Goal: Task Accomplishment & Management: Use online tool/utility

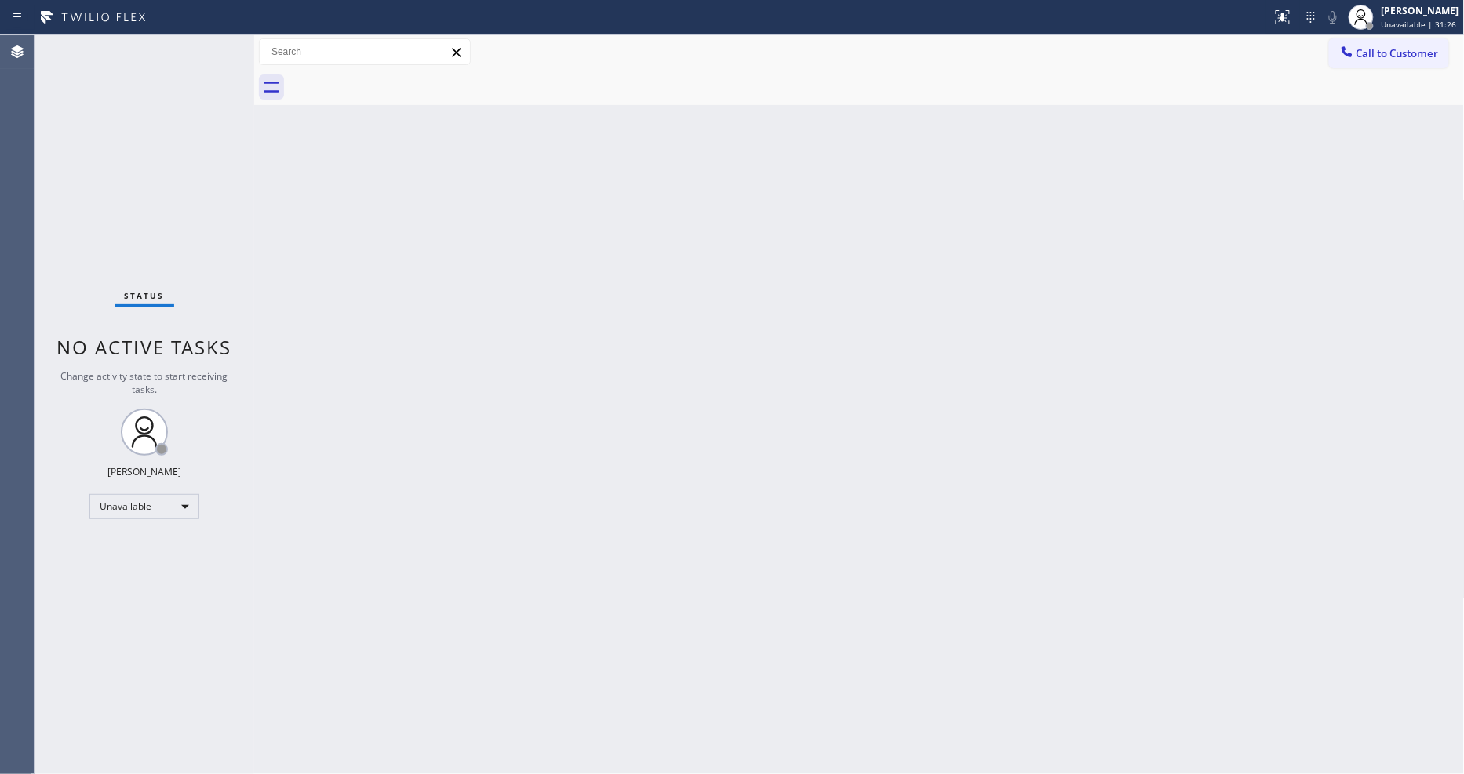
click at [189, 508] on div "Unavailable" at bounding box center [144, 506] width 110 height 25
click at [177, 544] on li "Available" at bounding box center [143, 547] width 107 height 19
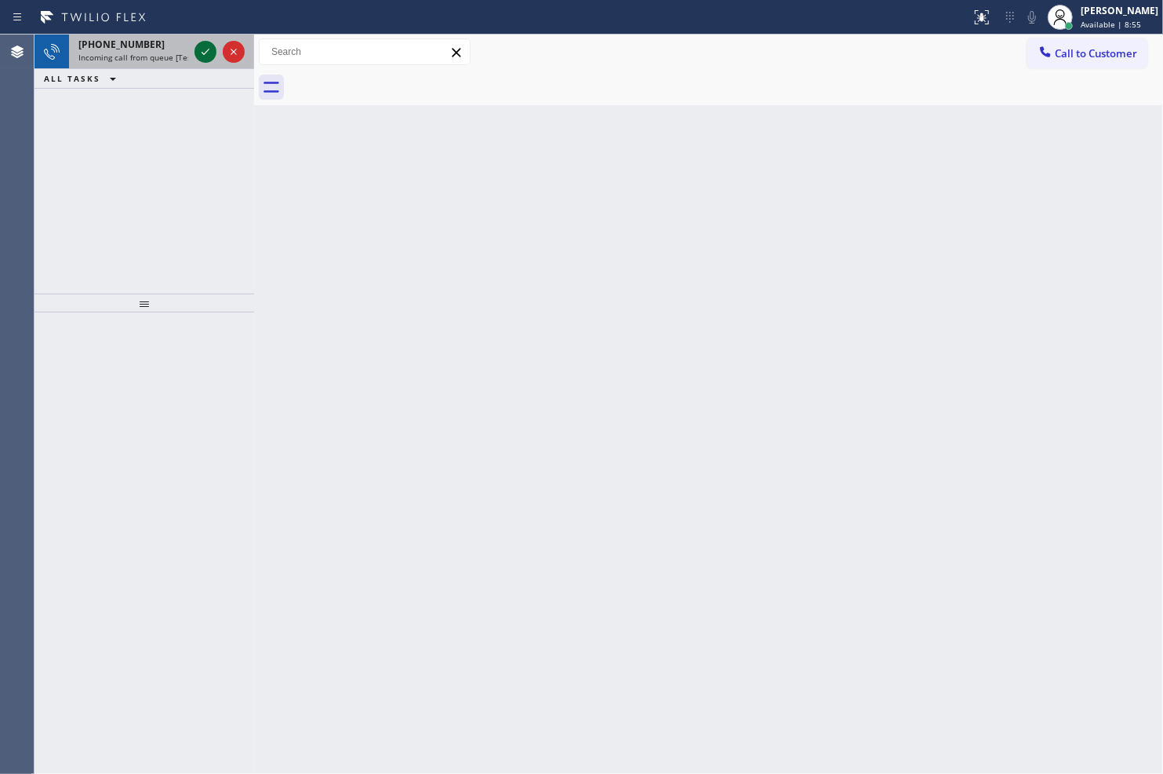
click at [201, 52] on icon at bounding box center [205, 51] width 19 height 19
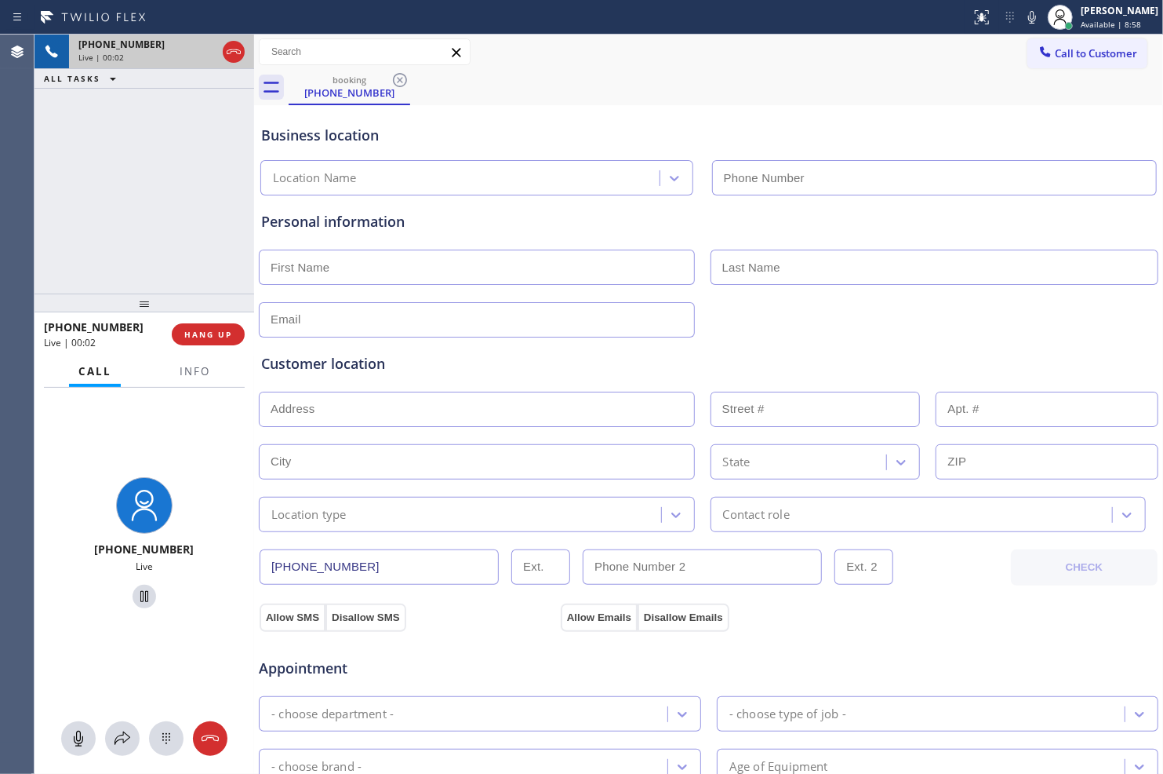
type input "[PHONE_NUMBER]"
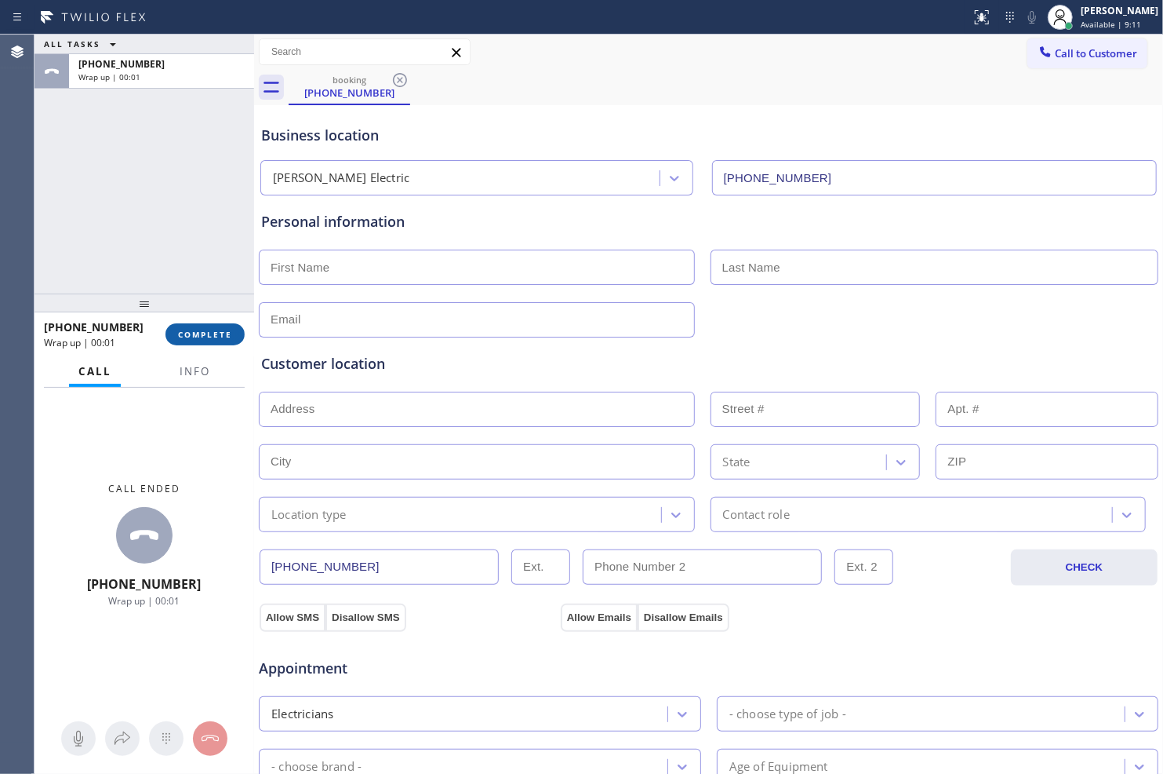
click at [209, 332] on span "COMPLETE" at bounding box center [205, 334] width 54 height 11
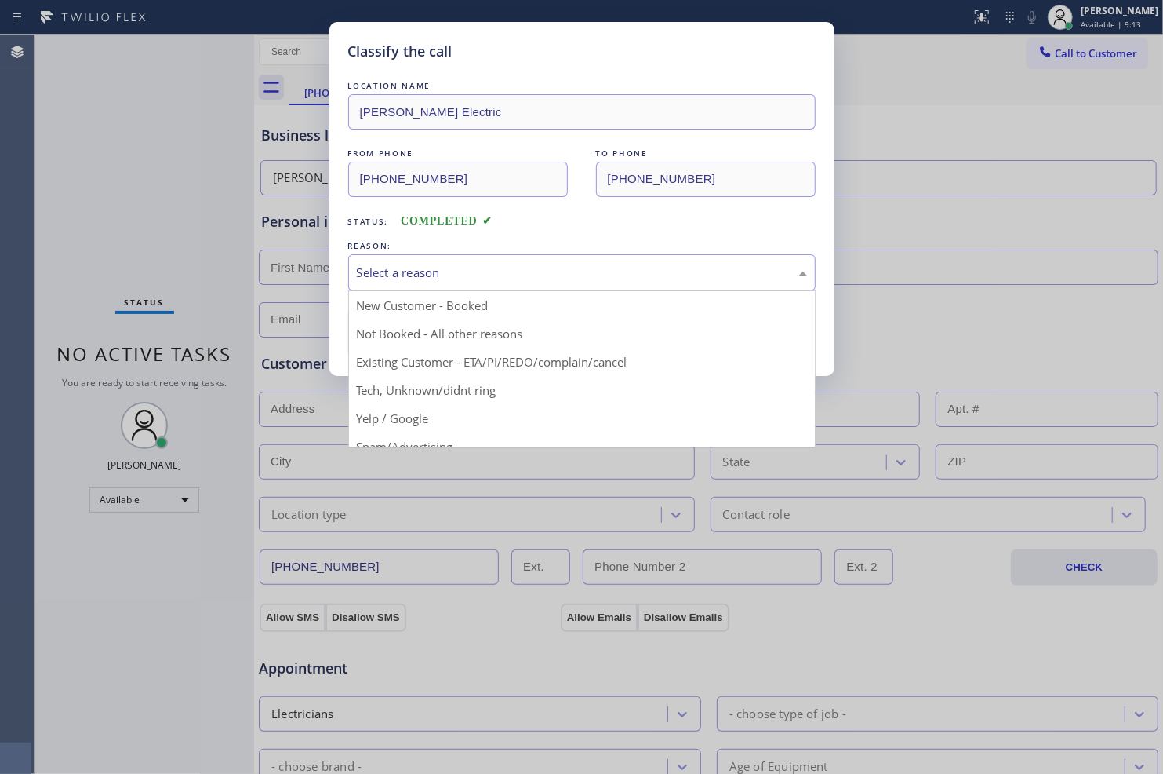
click at [474, 272] on div "Select a reason" at bounding box center [582, 273] width 450 height 18
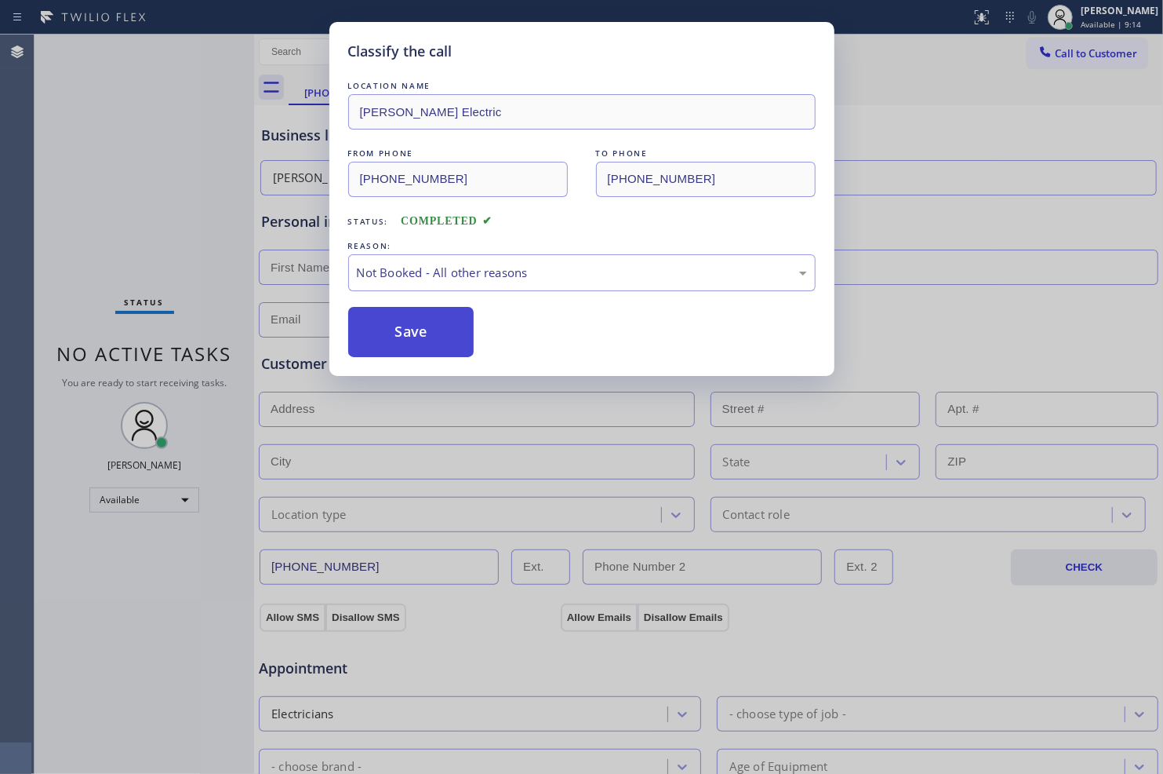
click at [430, 335] on button "Save" at bounding box center [411, 332] width 126 height 50
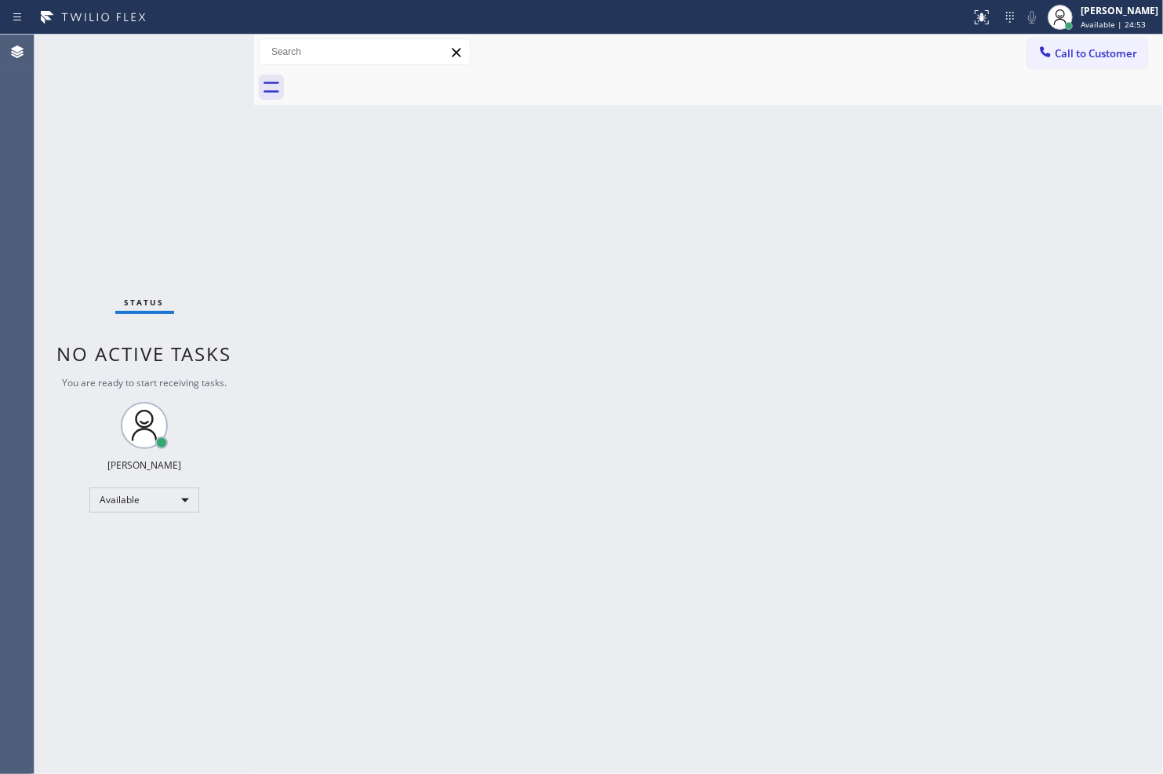
click at [712, 83] on div at bounding box center [726, 87] width 875 height 35
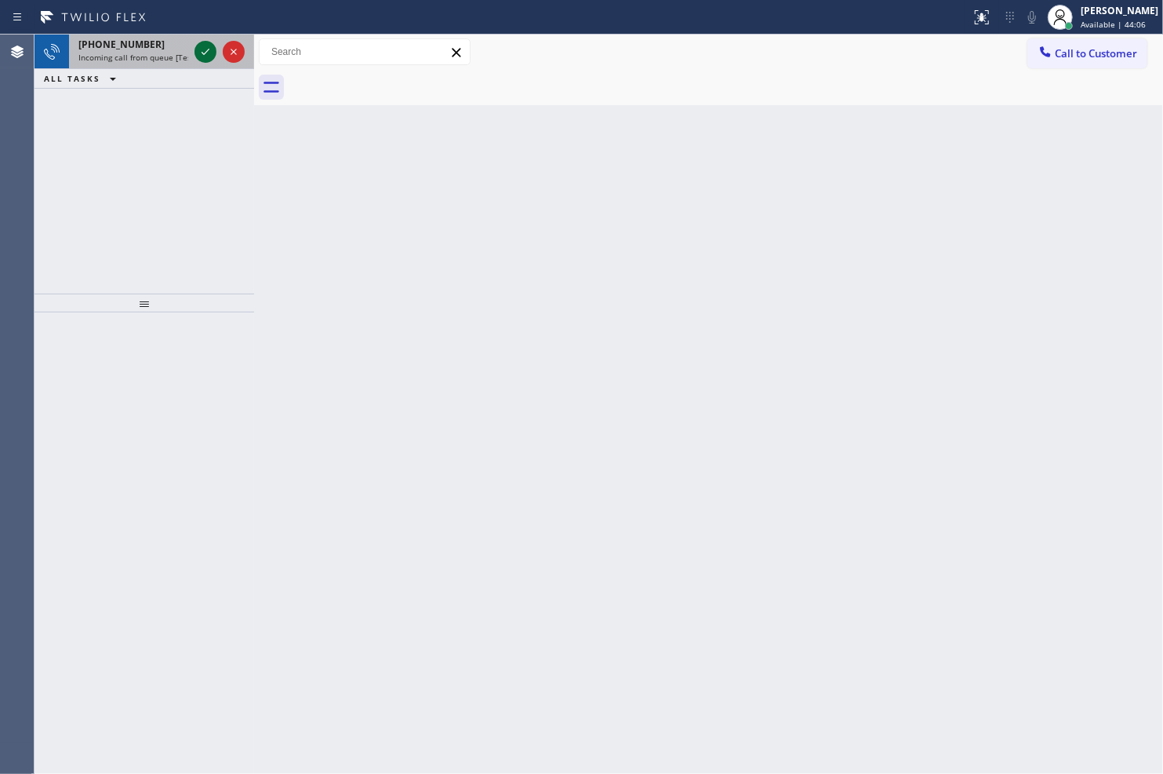
click at [204, 51] on icon at bounding box center [205, 51] width 19 height 19
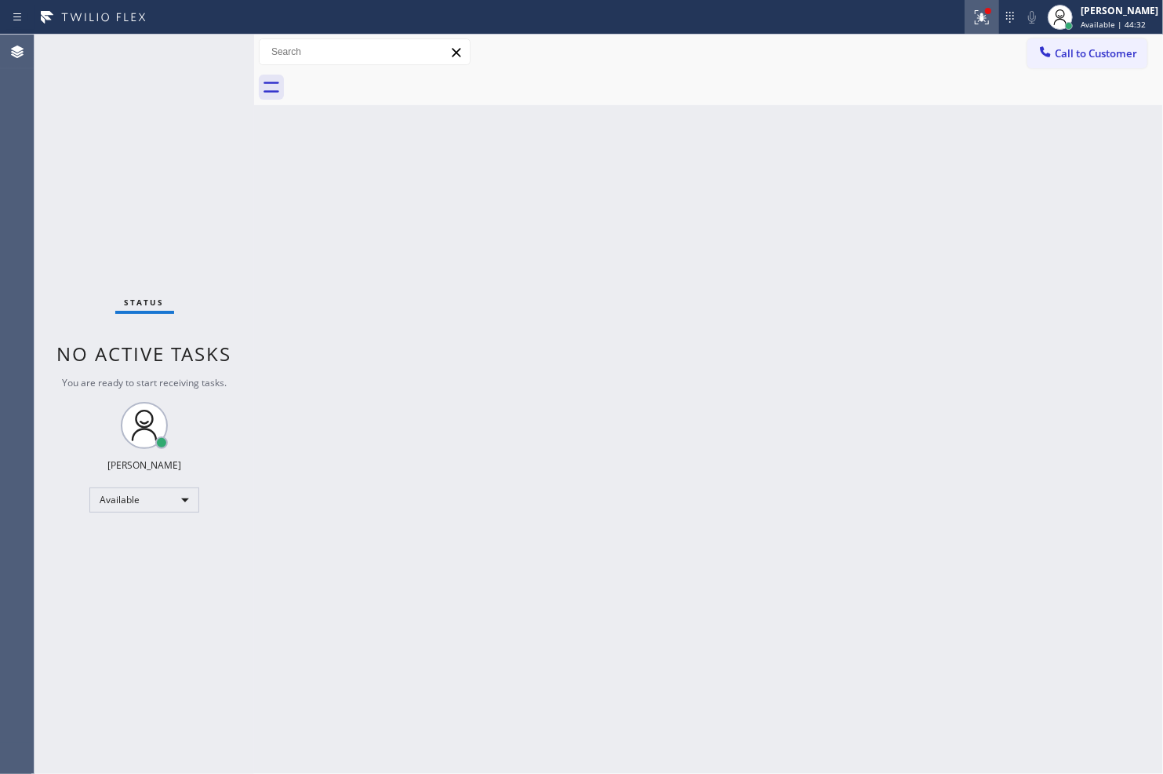
click at [978, 17] on icon at bounding box center [982, 15] width 9 height 5
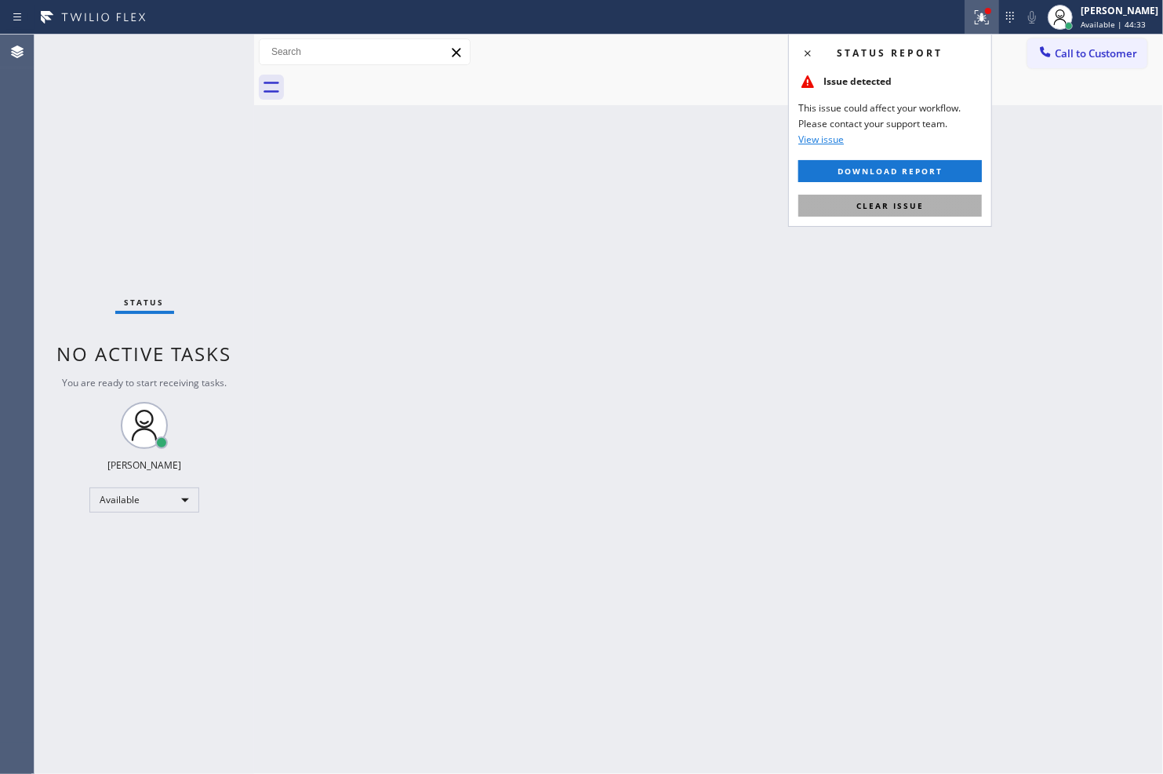
click at [929, 206] on button "Clear issue" at bounding box center [891, 206] width 184 height 22
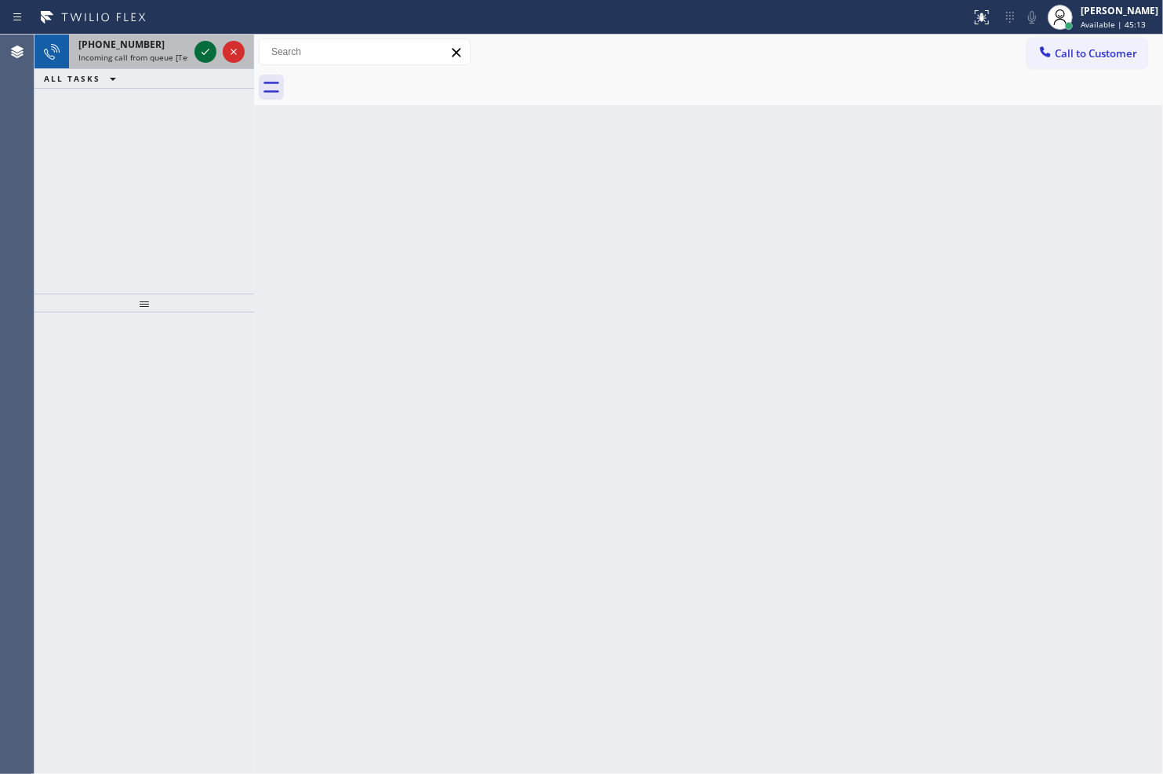
click at [209, 43] on icon at bounding box center [205, 51] width 19 height 19
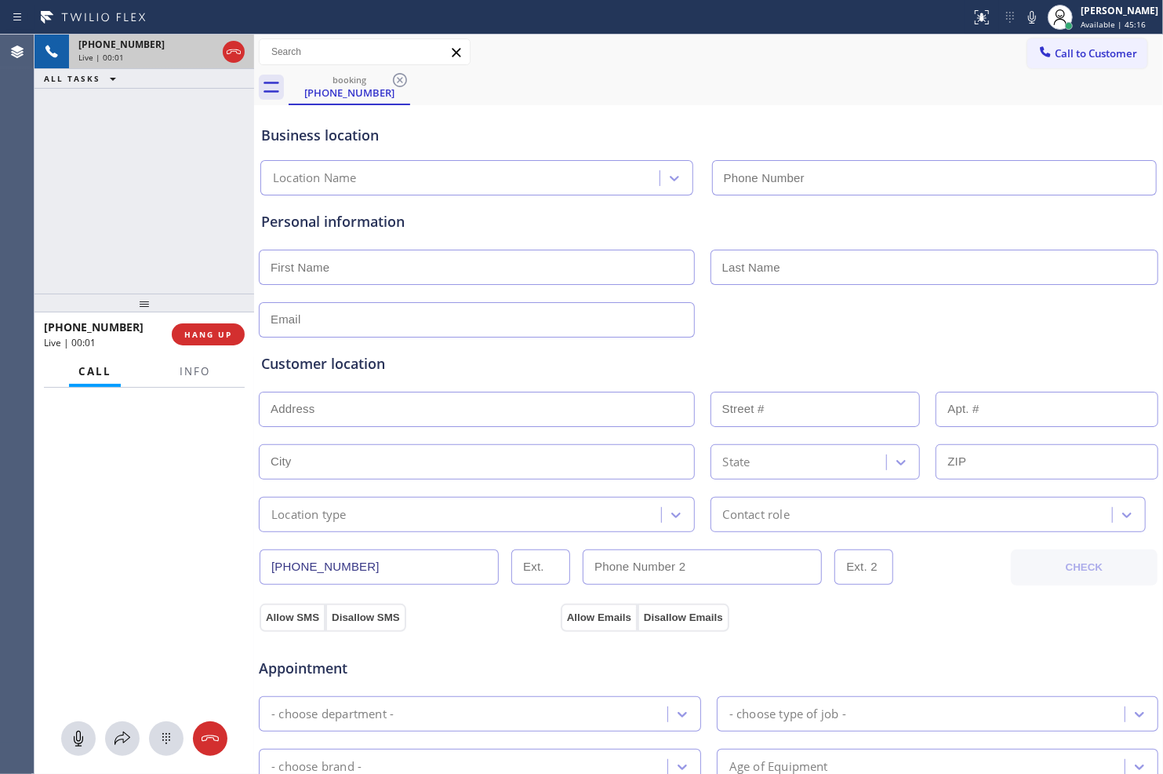
type input "[PHONE_NUMBER]"
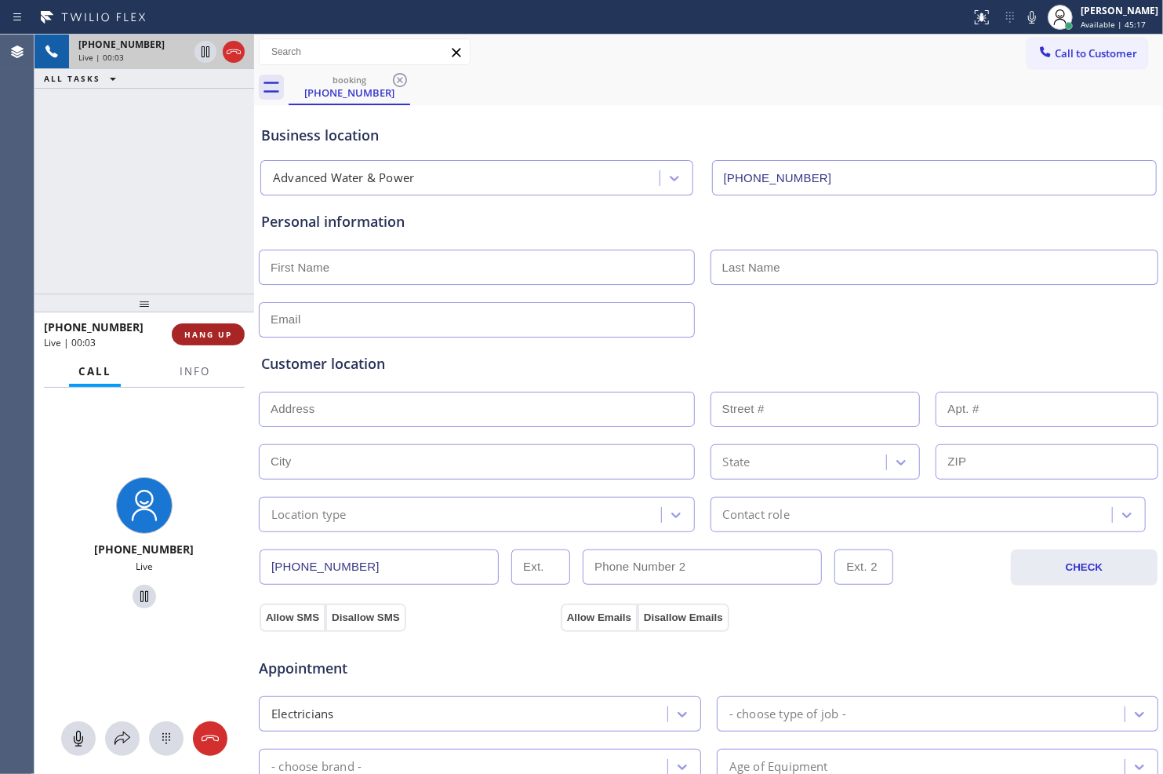
click at [222, 330] on span "HANG UP" at bounding box center [208, 334] width 48 height 11
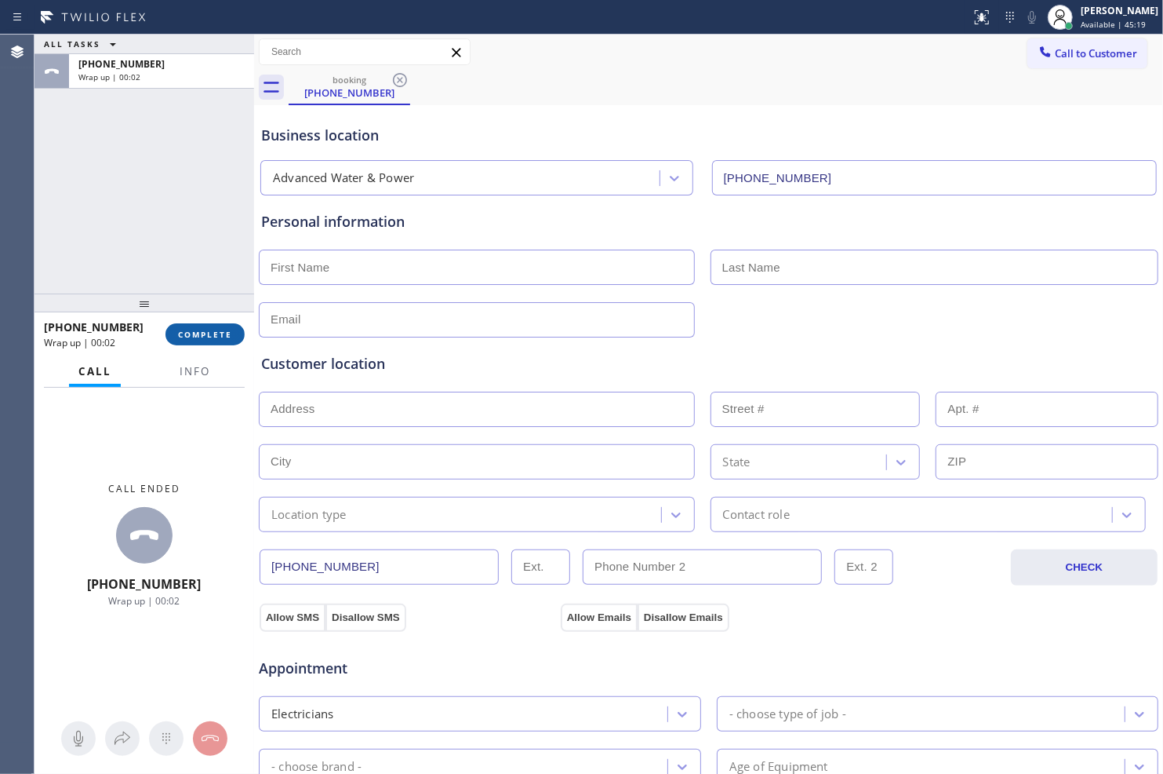
click at [237, 332] on button "COMPLETE" at bounding box center [205, 334] width 79 height 22
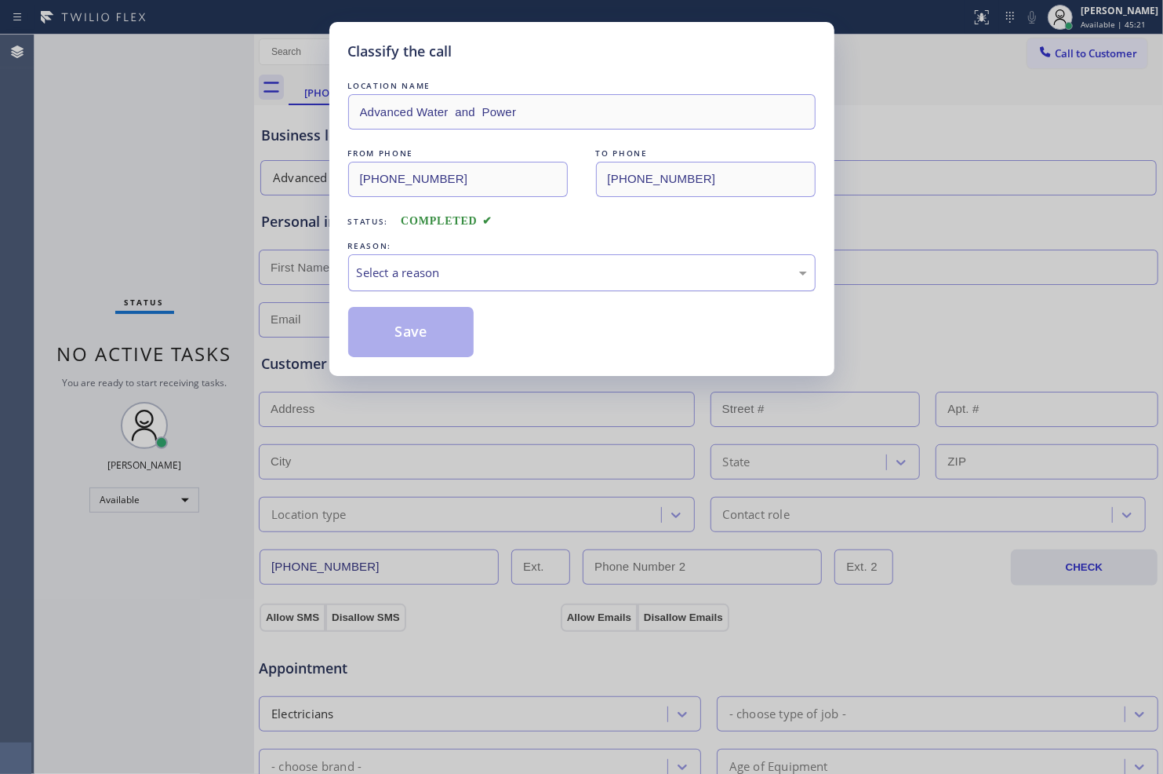
click at [498, 277] on div "Select a reason" at bounding box center [582, 273] width 450 height 18
click at [402, 320] on button "Save" at bounding box center [411, 332] width 126 height 50
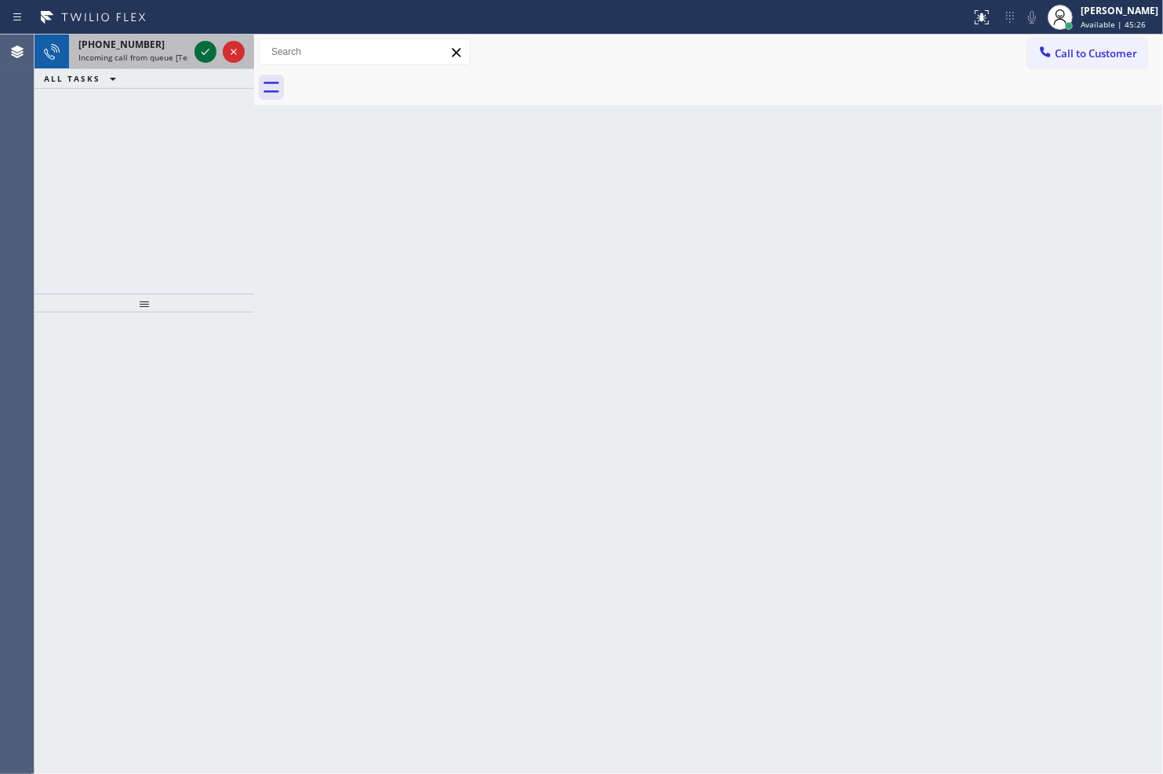
click at [208, 51] on icon at bounding box center [205, 51] width 19 height 19
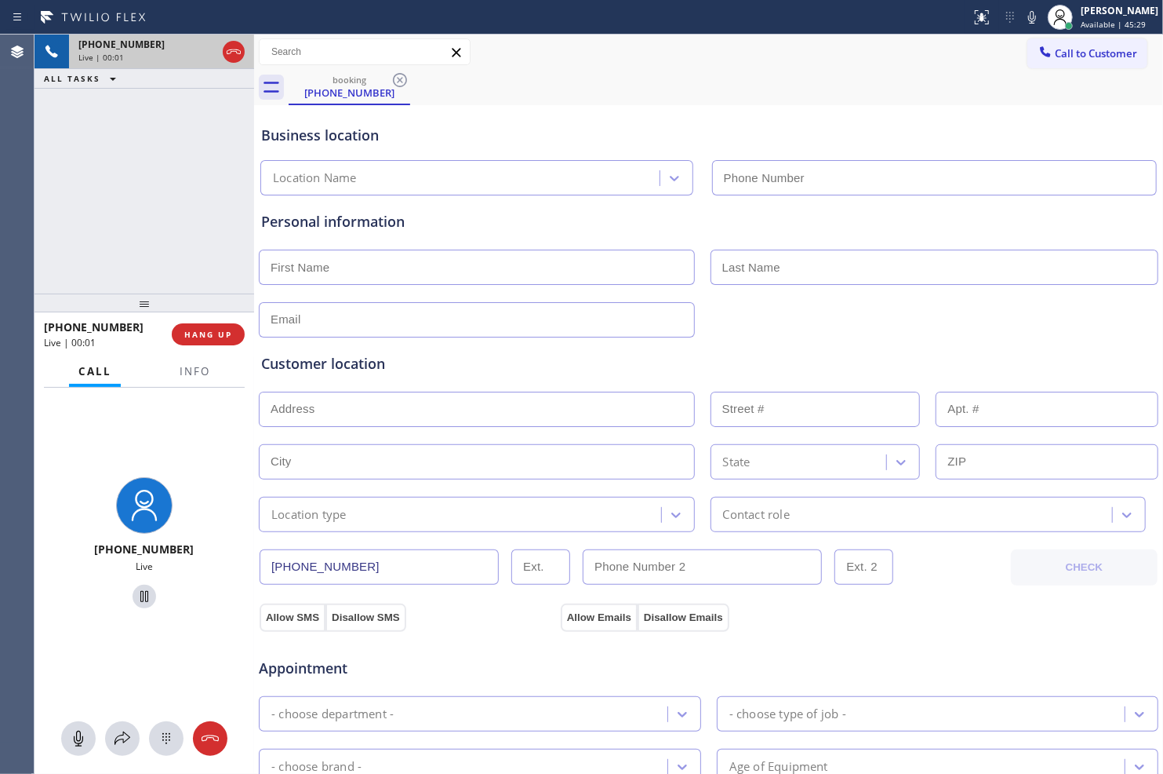
type input "[PHONE_NUMBER]"
click at [1025, 3] on div "Status report No issues detected If you experience an issue, please download th…" at bounding box center [1064, 17] width 198 height 35
click at [1023, 9] on icon at bounding box center [1032, 17] width 19 height 19
click at [1023, 12] on icon at bounding box center [1032, 17] width 19 height 19
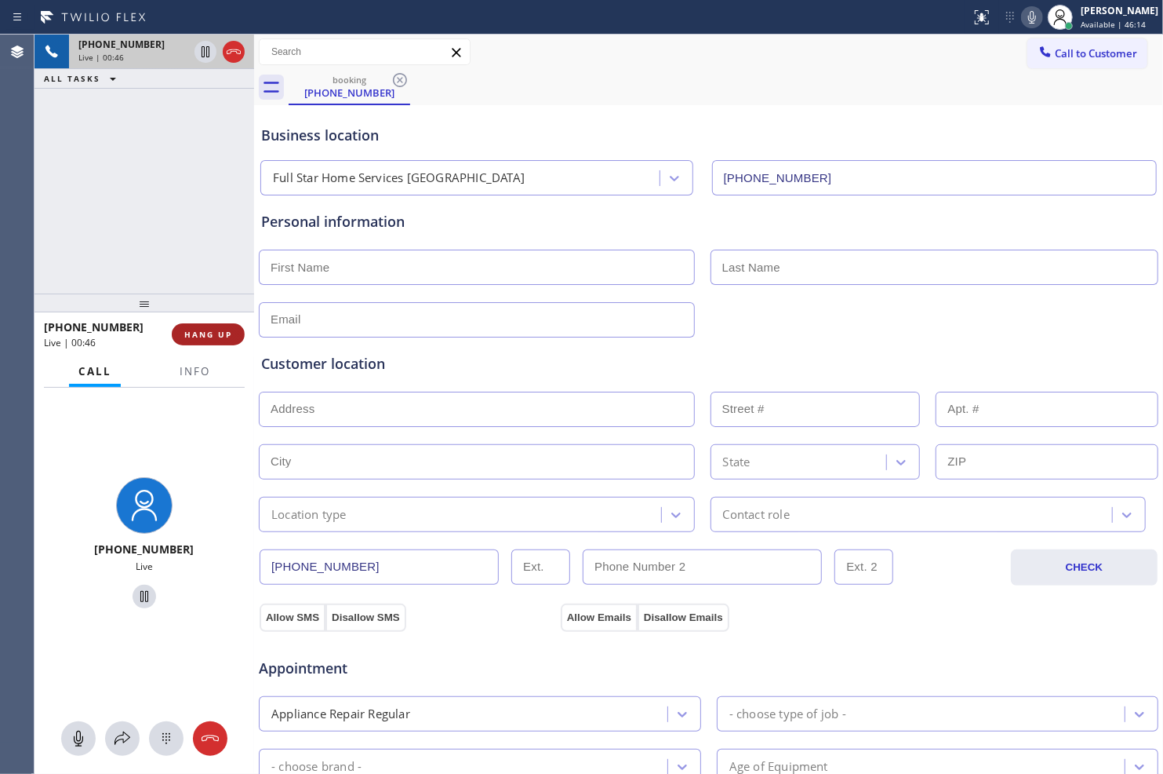
click at [202, 331] on span "HANG UP" at bounding box center [208, 334] width 48 height 11
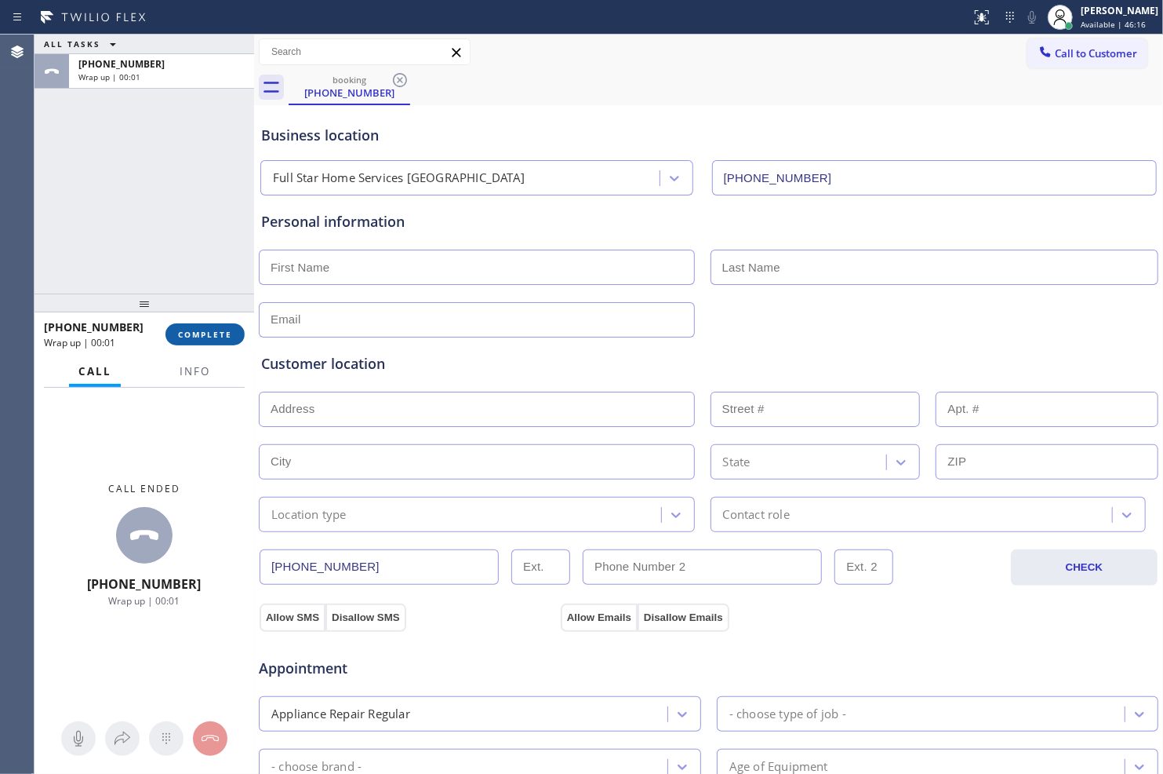
click at [226, 333] on span "COMPLETE" at bounding box center [205, 334] width 54 height 11
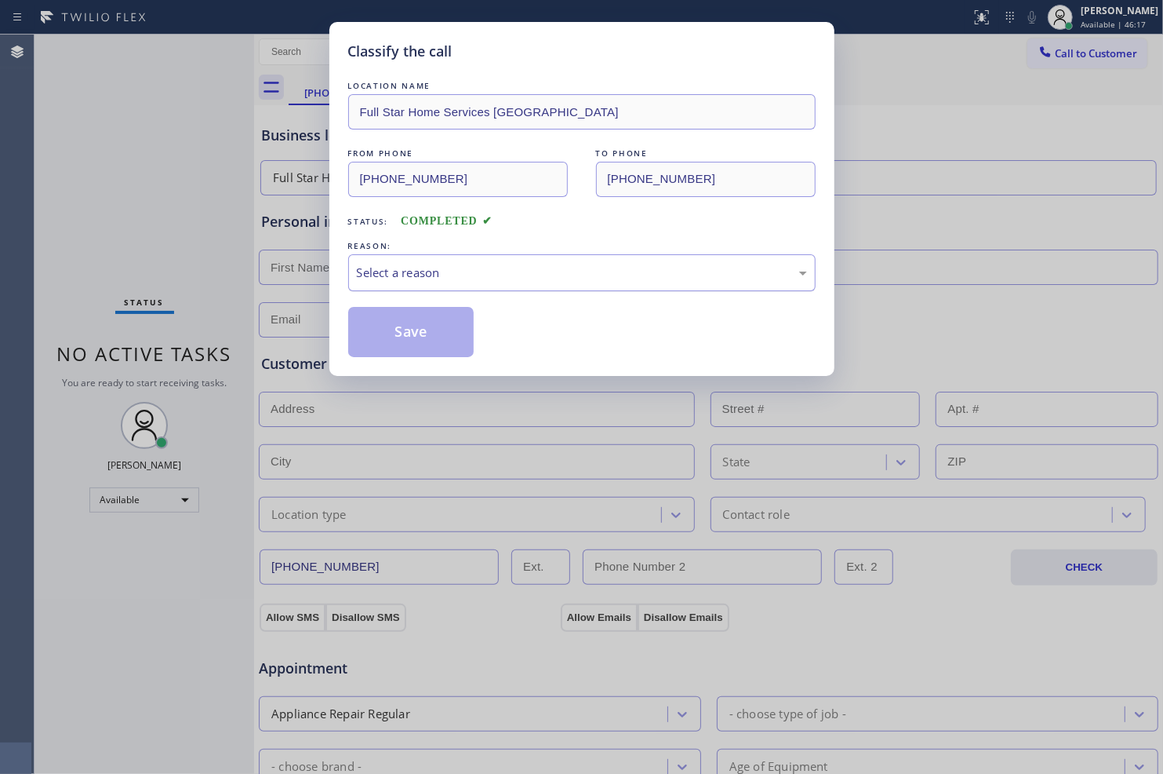
click at [646, 269] on div "Select a reason" at bounding box center [582, 273] width 450 height 18
click at [383, 323] on button "Save" at bounding box center [411, 332] width 126 height 50
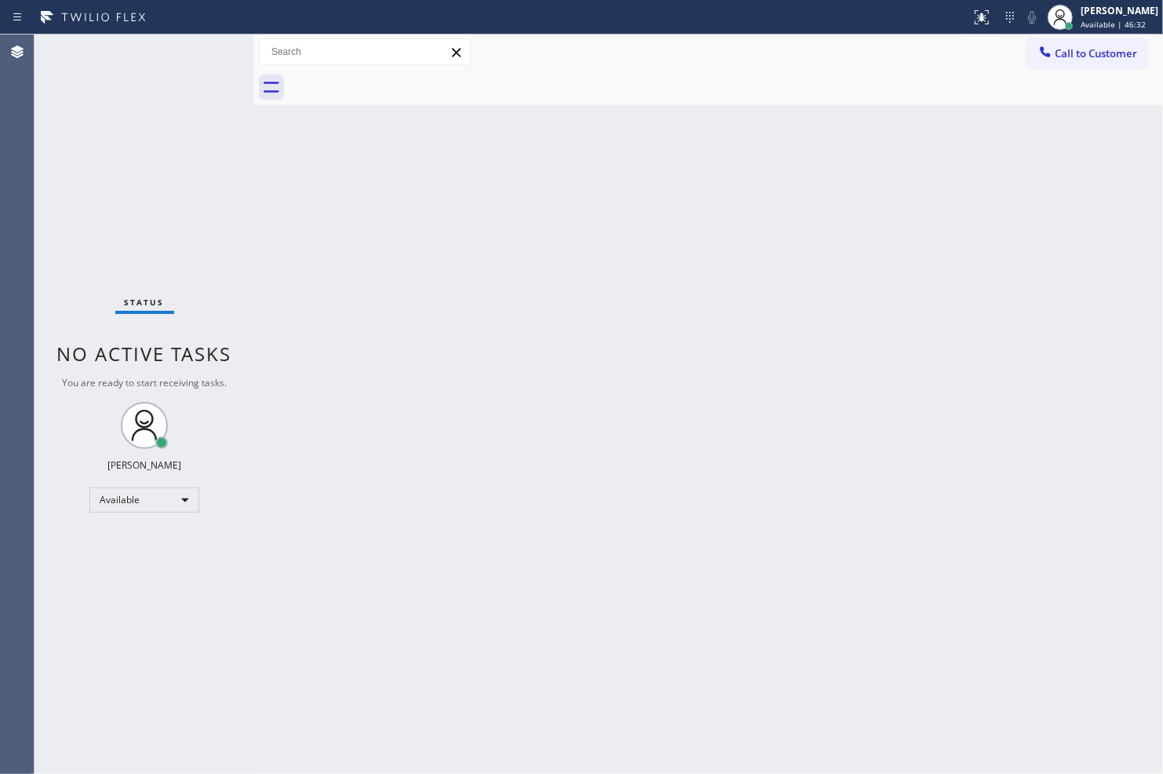
click at [993, 675] on div "Back to Dashboard Change Sender ID Customers Technicians Select a contact Outbo…" at bounding box center [708, 404] width 909 height 739
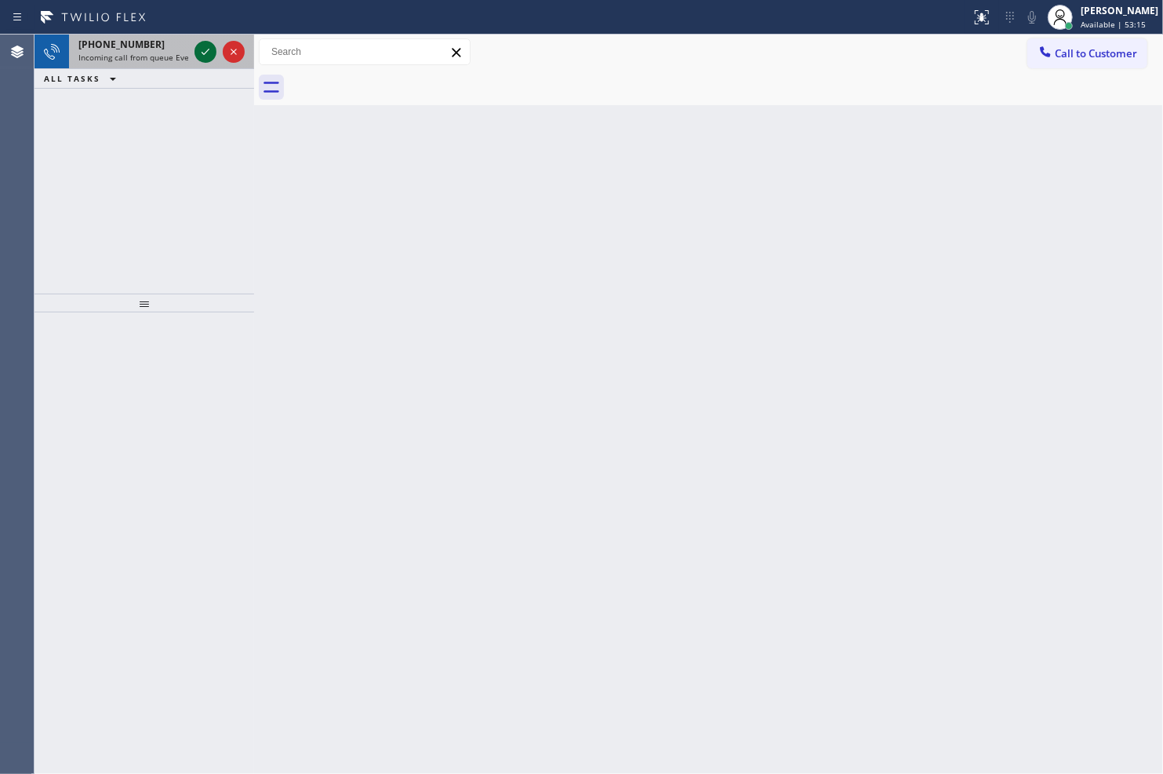
click at [206, 47] on icon at bounding box center [205, 51] width 19 height 19
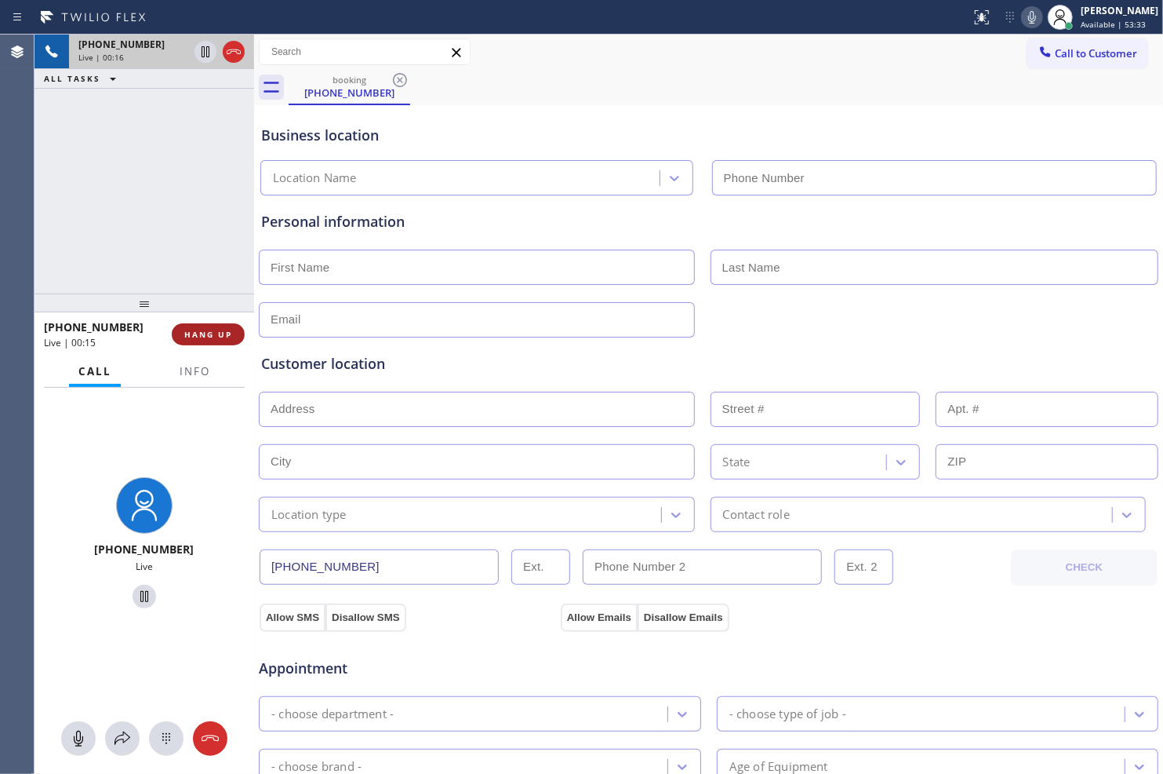
click at [228, 332] on span "HANG UP" at bounding box center [208, 334] width 48 height 11
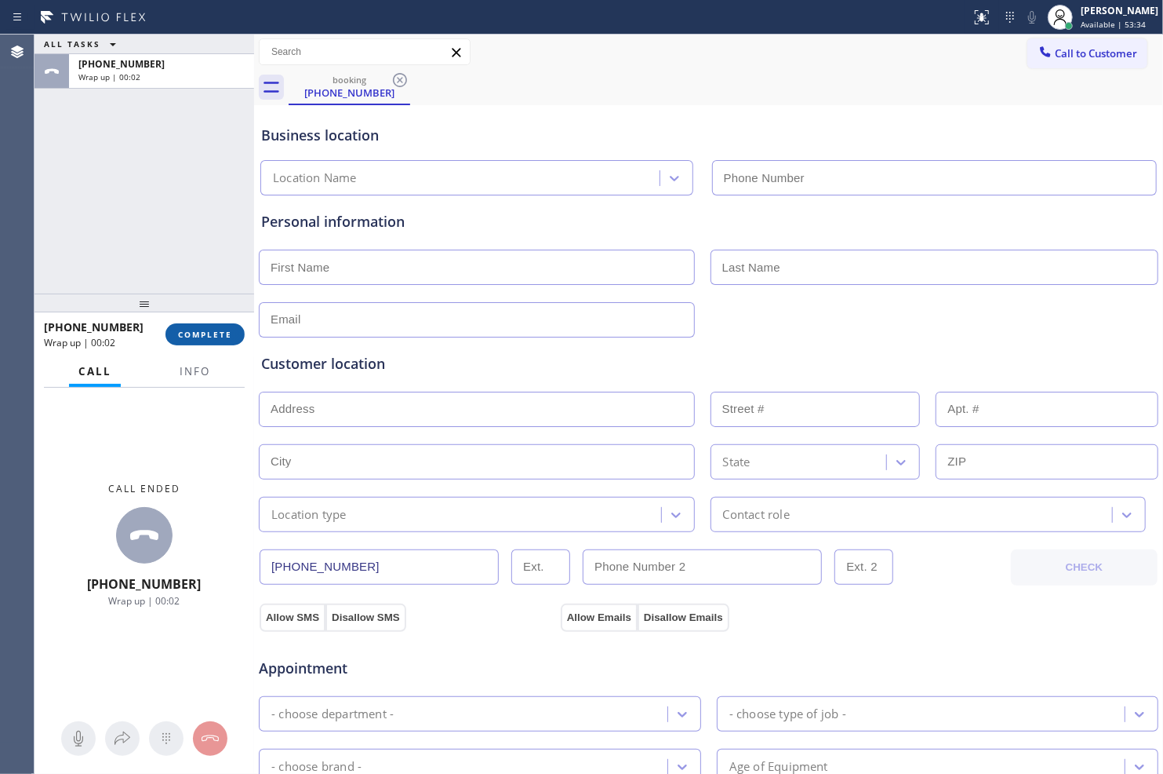
click at [213, 333] on span "COMPLETE" at bounding box center [205, 334] width 54 height 11
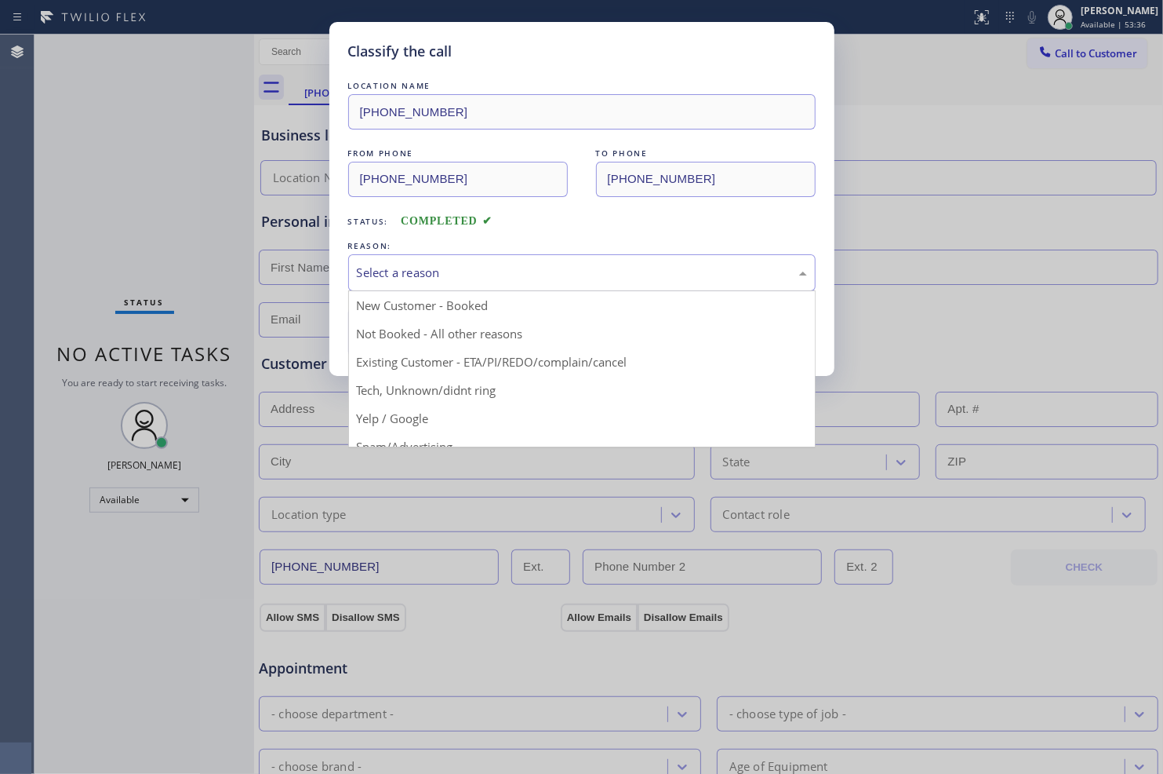
click at [445, 273] on div "Select a reason" at bounding box center [582, 273] width 450 height 18
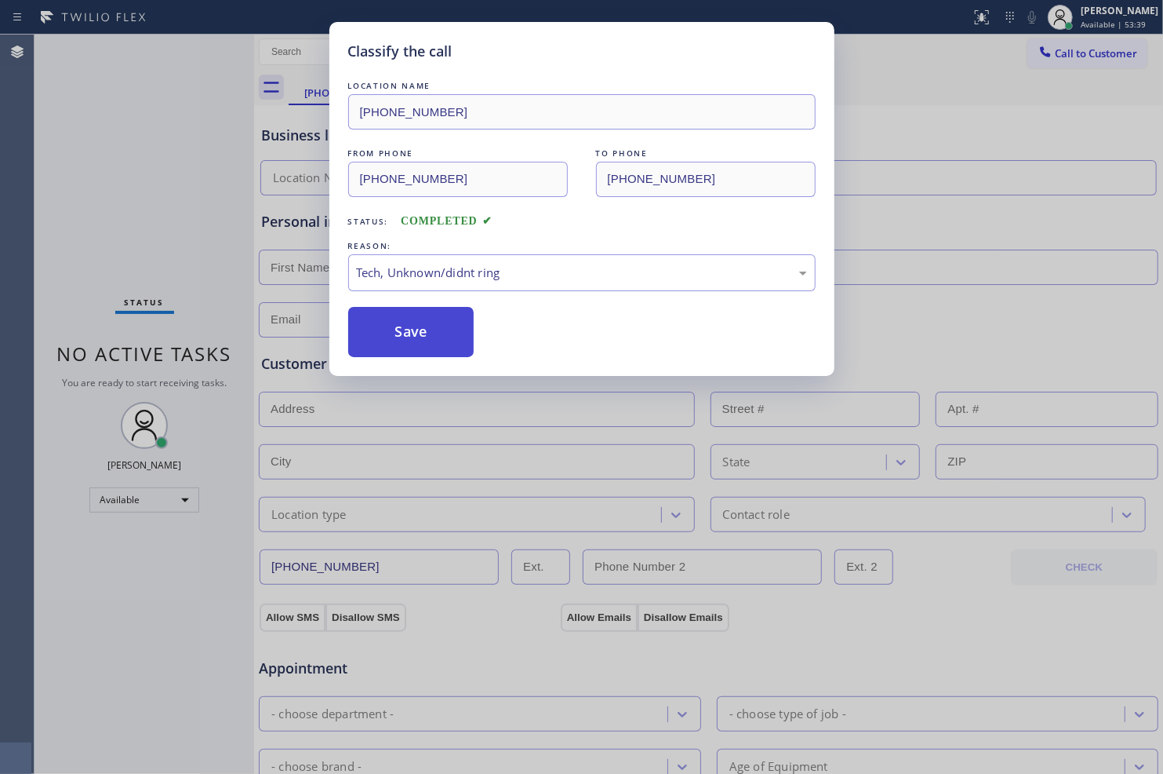
click at [428, 336] on button "Save" at bounding box center [411, 332] width 126 height 50
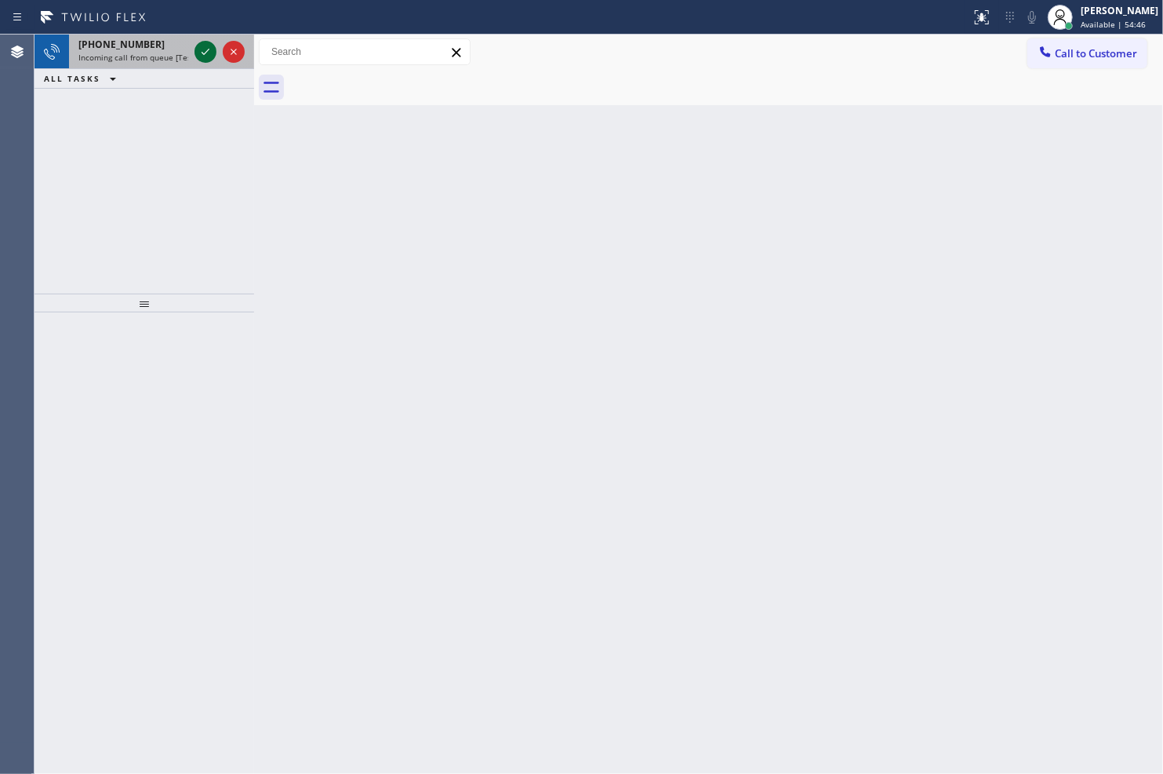
click at [204, 48] on icon at bounding box center [205, 51] width 19 height 19
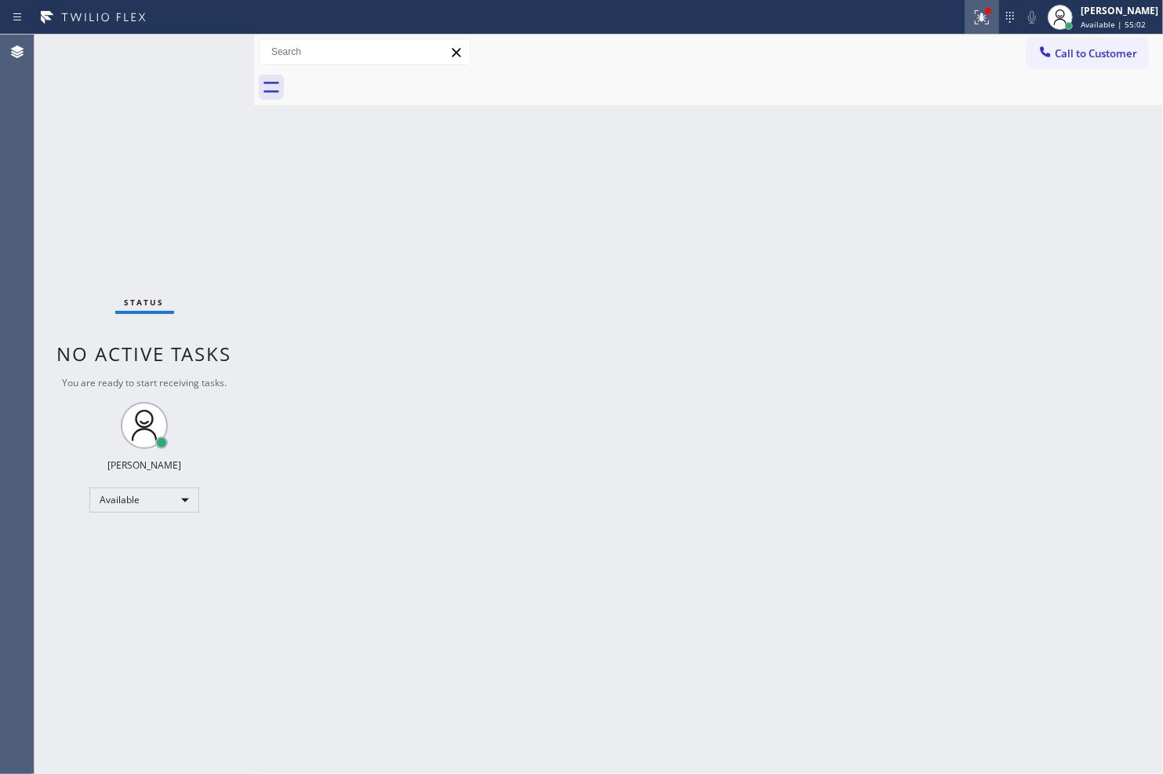
click at [974, 20] on icon at bounding box center [982, 17] width 19 height 19
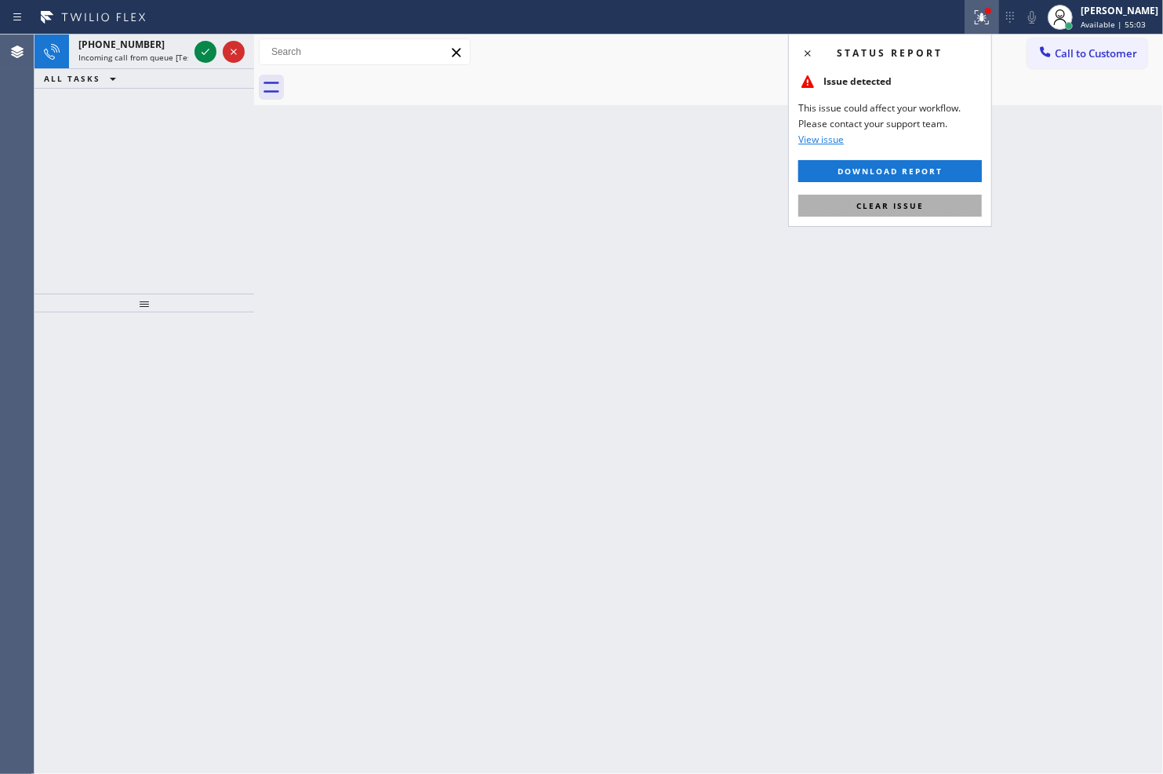
click at [923, 206] on span "Clear issue" at bounding box center [890, 205] width 67 height 11
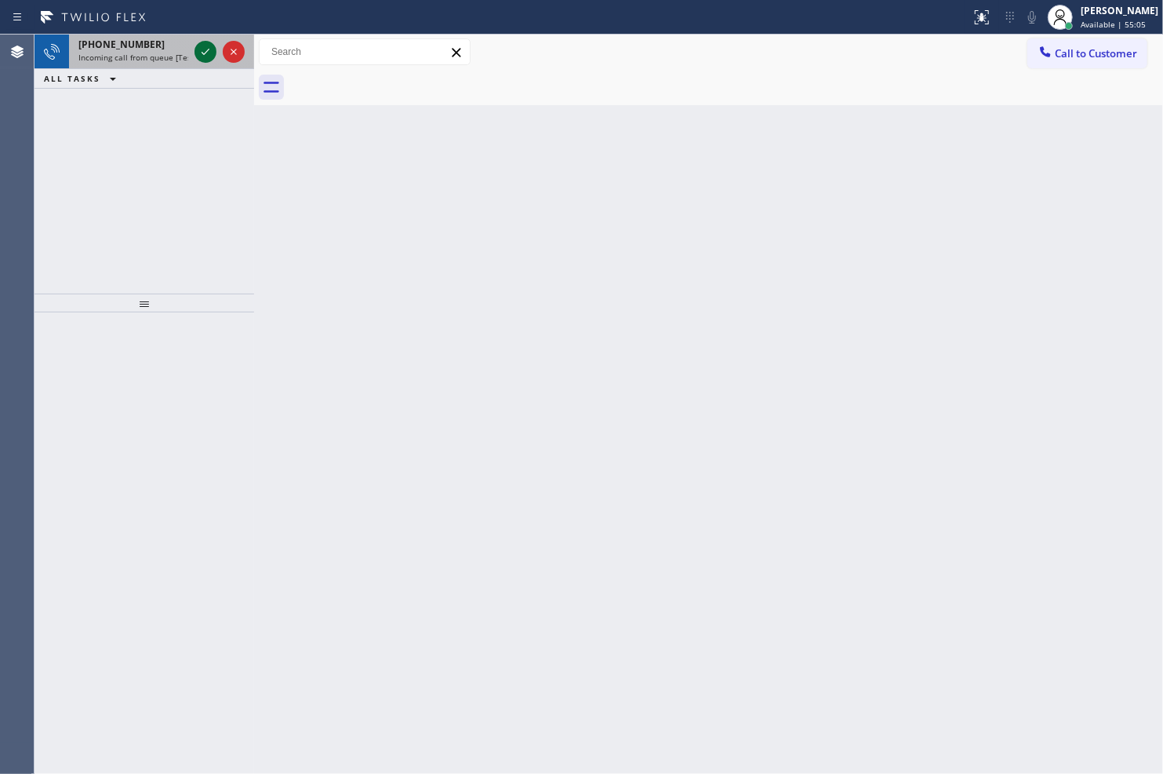
click at [201, 51] on icon at bounding box center [205, 51] width 19 height 19
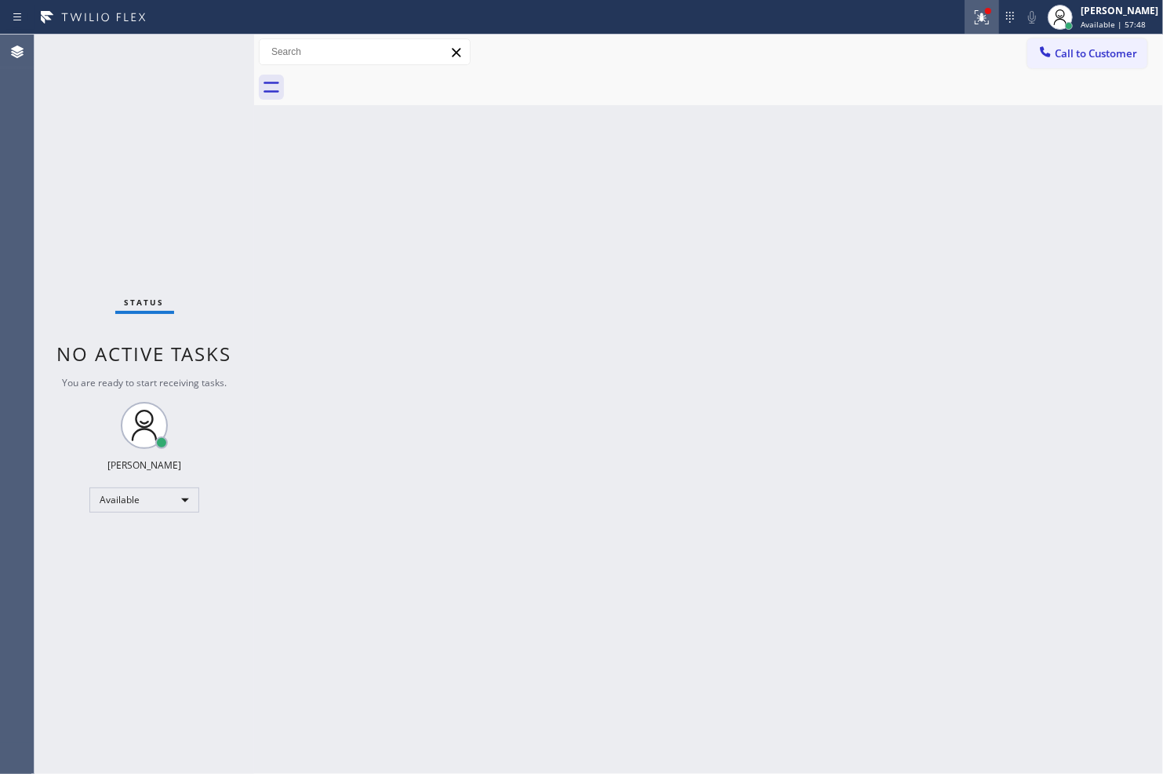
click at [977, 24] on icon at bounding box center [982, 17] width 19 height 19
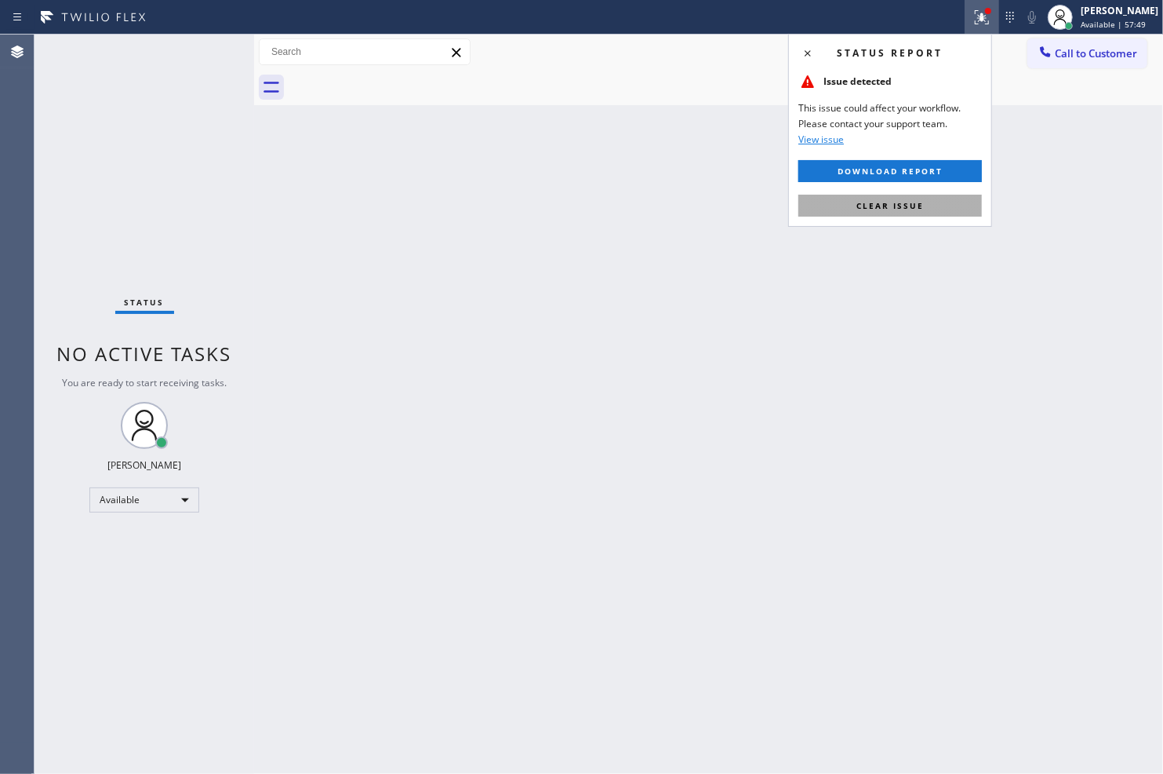
click at [927, 213] on button "Clear issue" at bounding box center [891, 206] width 184 height 22
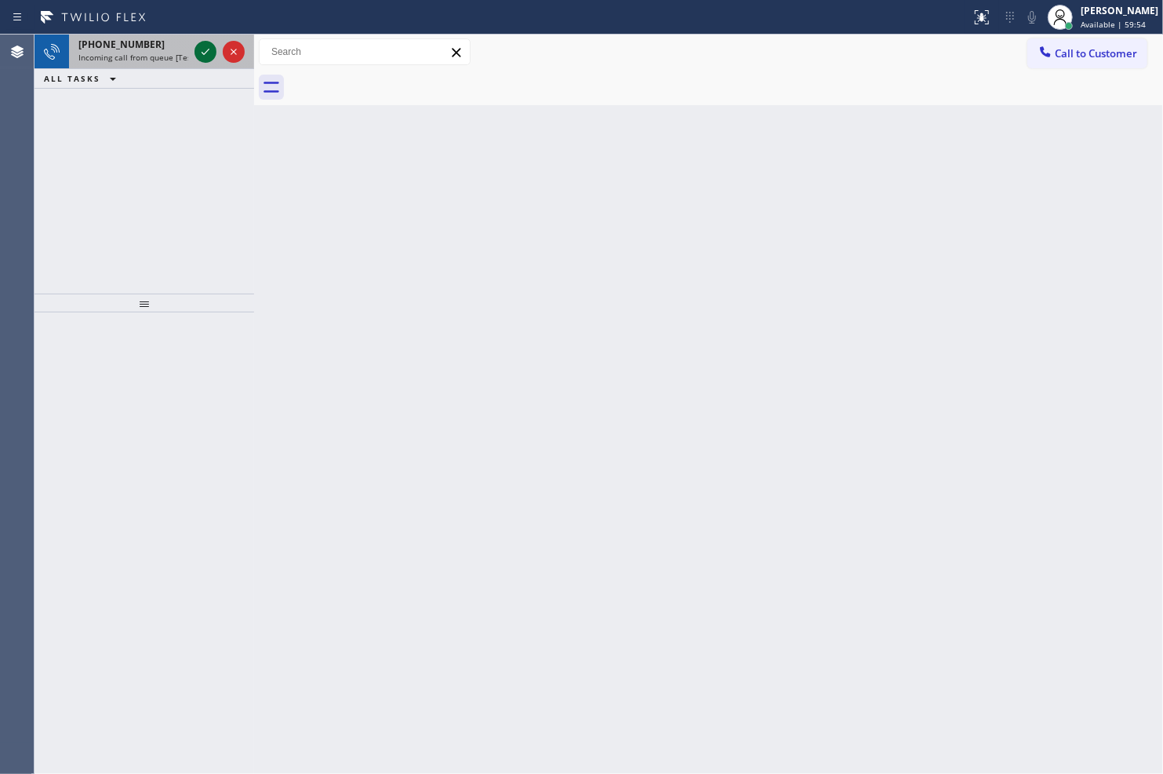
click at [205, 52] on icon at bounding box center [205, 51] width 19 height 19
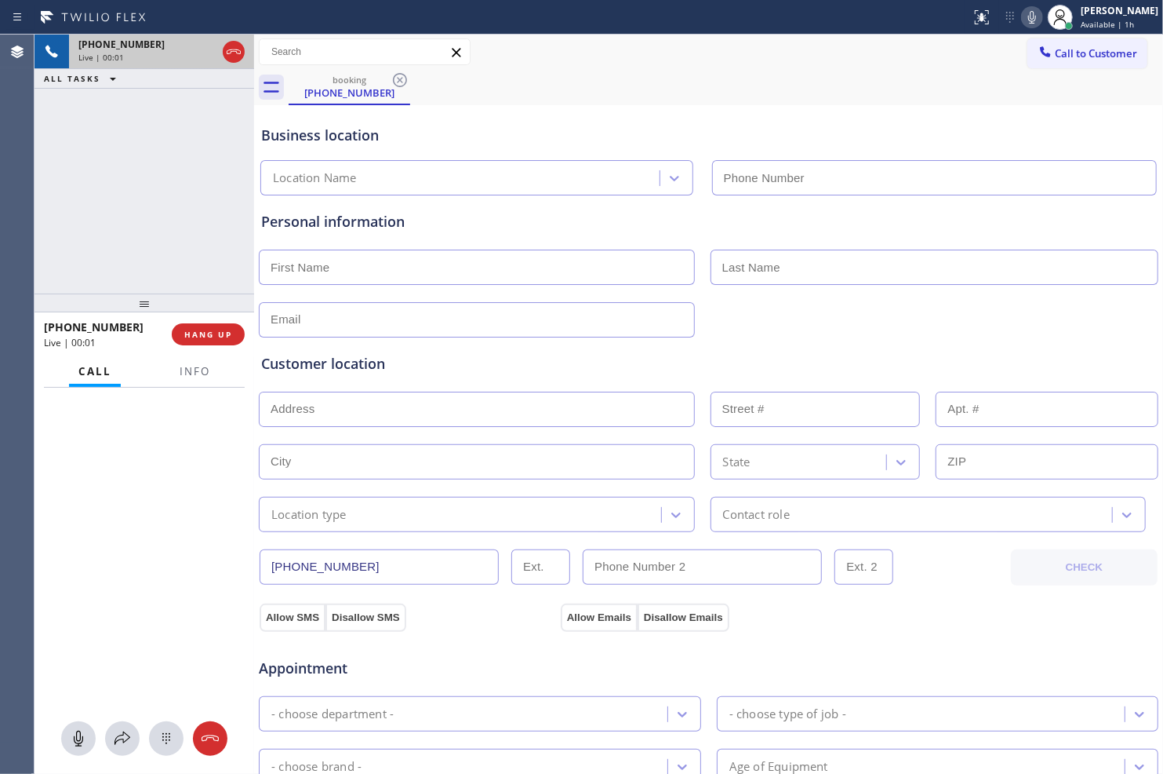
type input "[PHONE_NUMBER]"
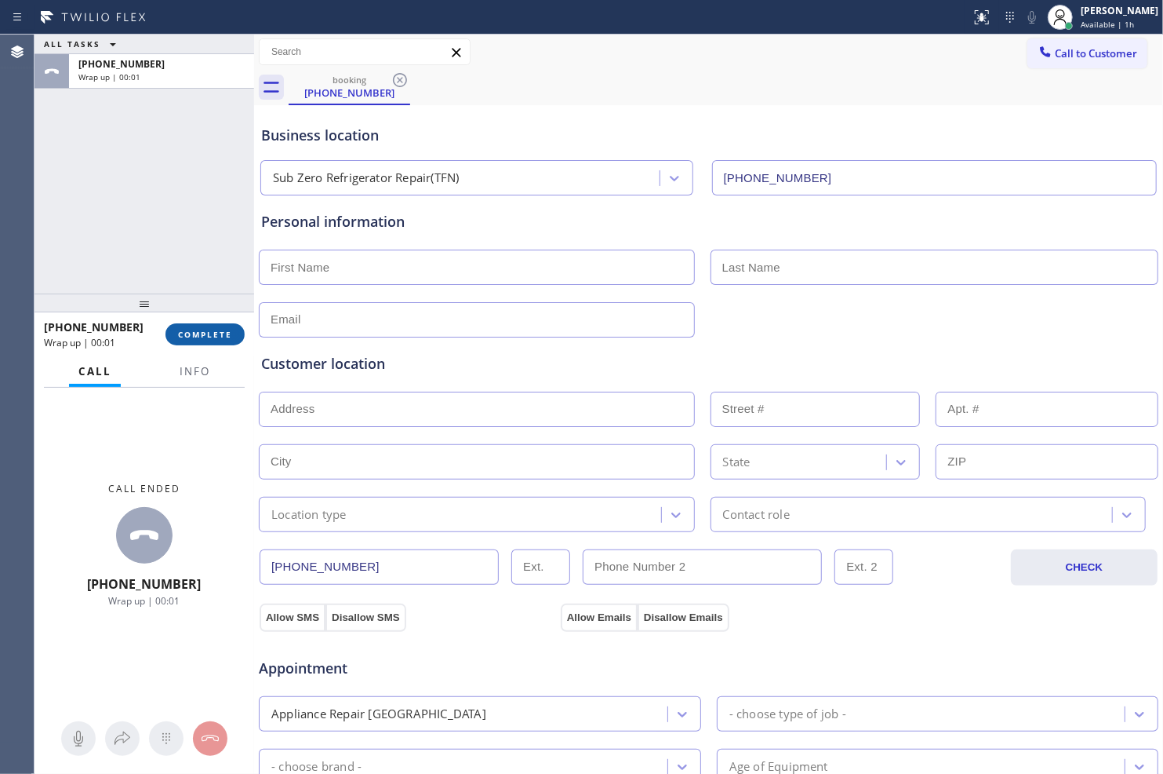
click at [192, 330] on span "COMPLETE" at bounding box center [205, 334] width 54 height 11
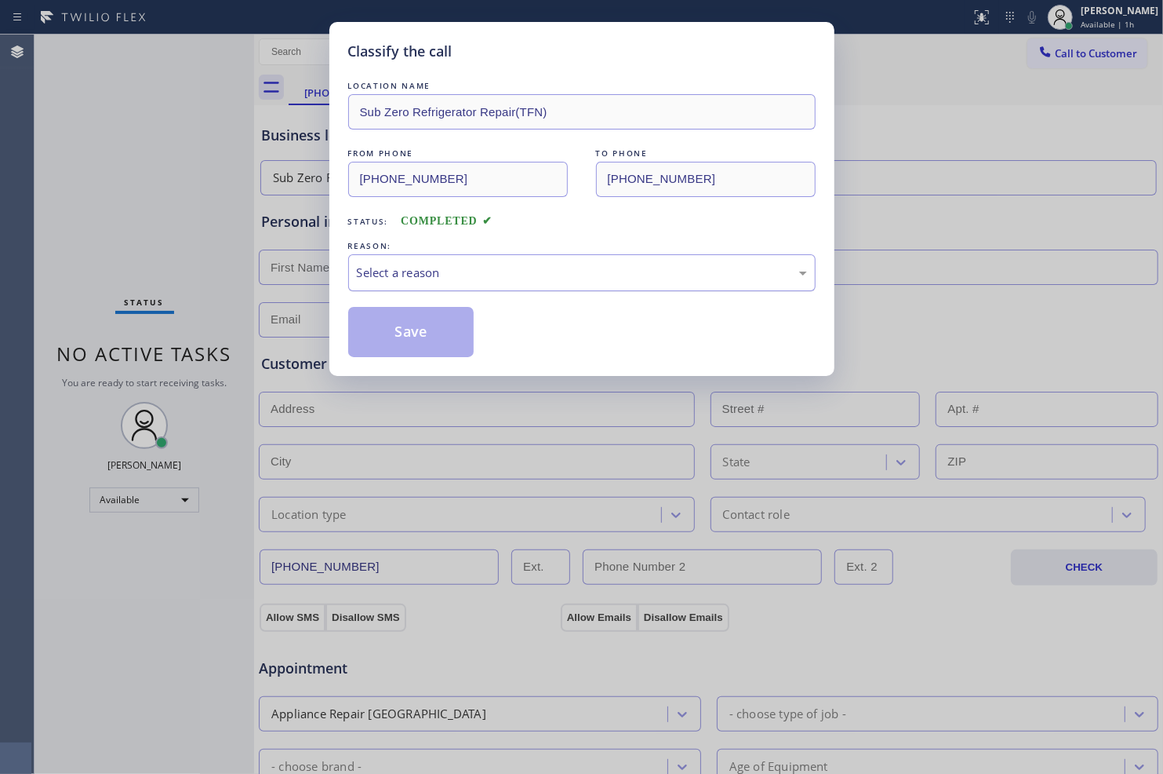
click at [499, 277] on div "Select a reason" at bounding box center [582, 273] width 450 height 18
click at [378, 341] on button "Save" at bounding box center [411, 332] width 126 height 50
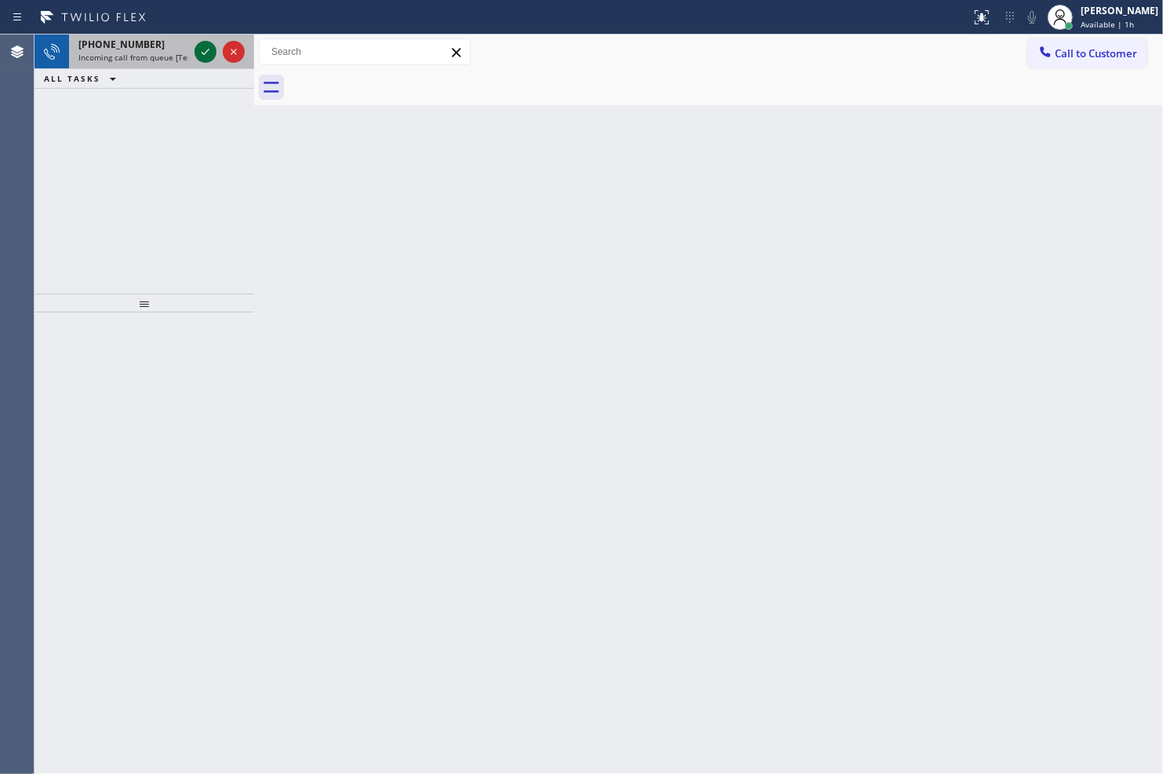
click at [212, 55] on icon at bounding box center [205, 51] width 19 height 19
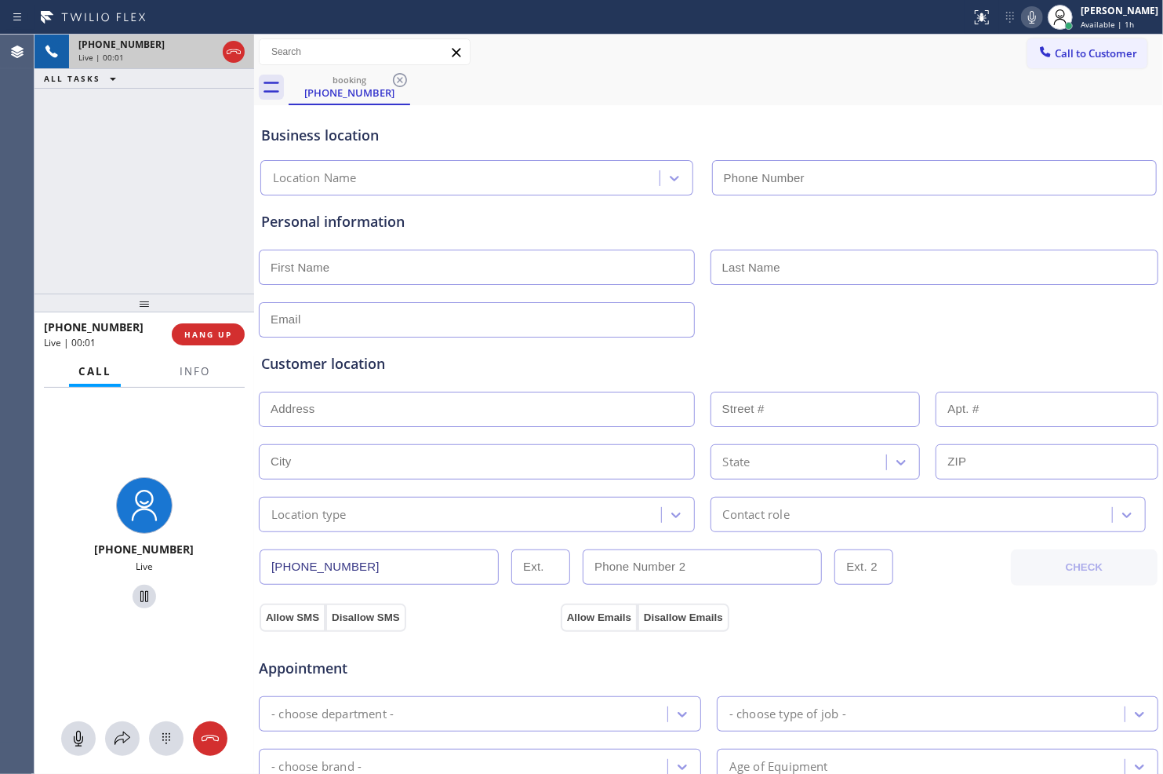
type input "[PHONE_NUMBER]"
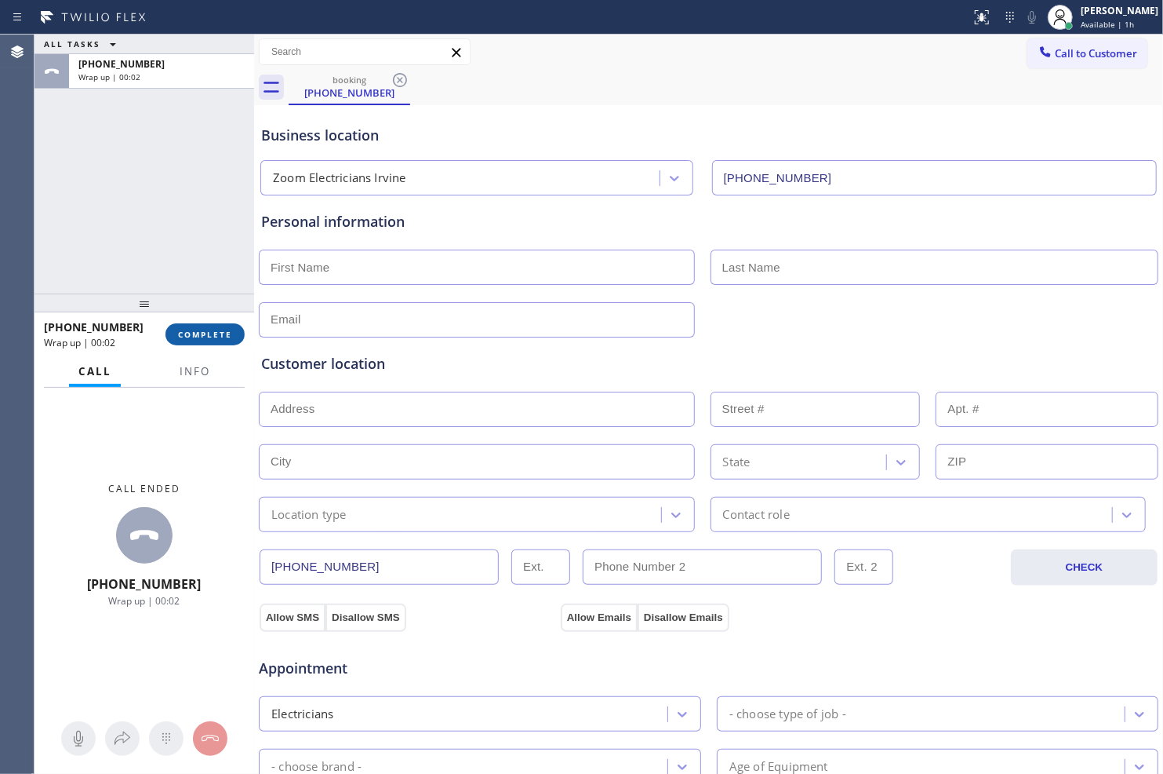
click at [218, 338] on span "COMPLETE" at bounding box center [205, 334] width 54 height 11
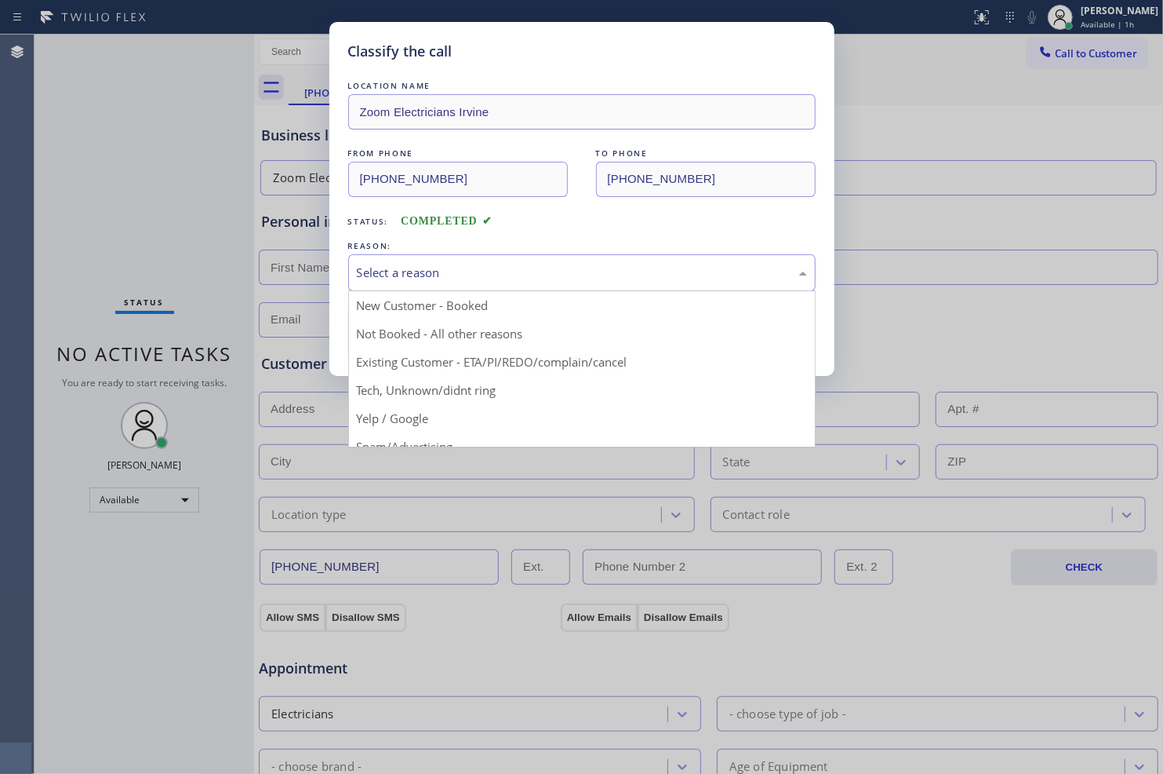
click at [477, 275] on div "Select a reason" at bounding box center [582, 273] width 450 height 18
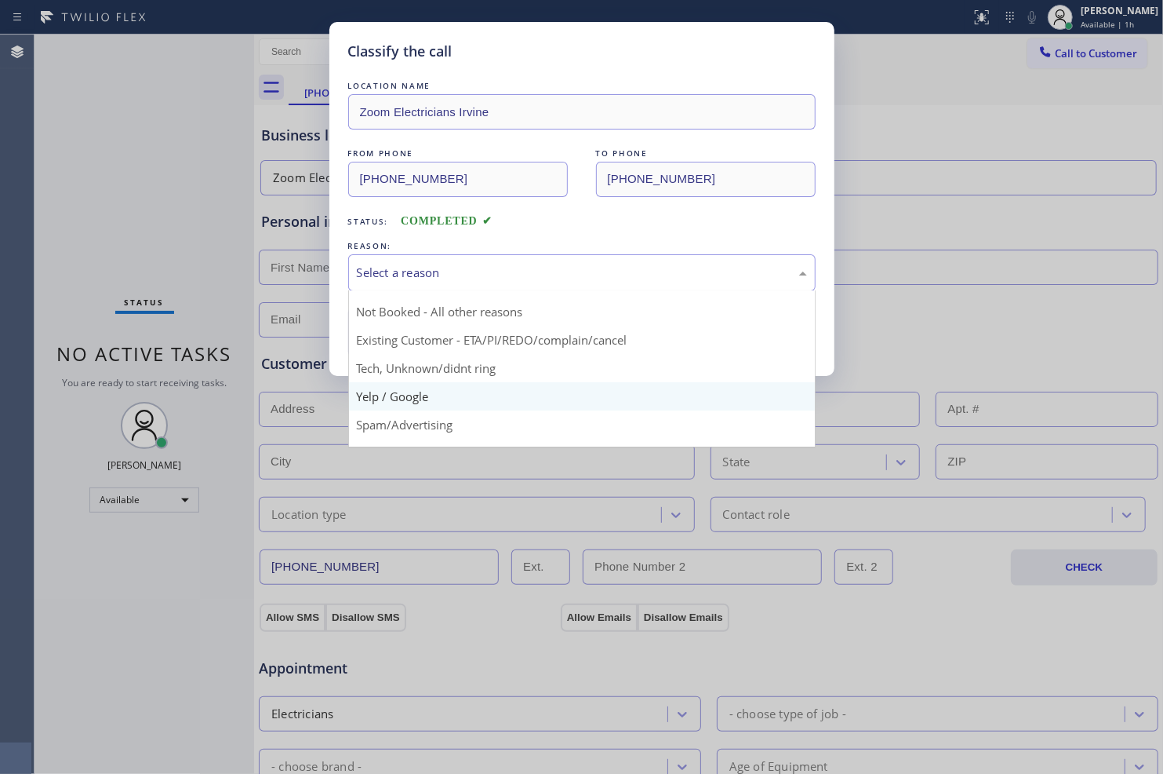
scroll to position [87, 0]
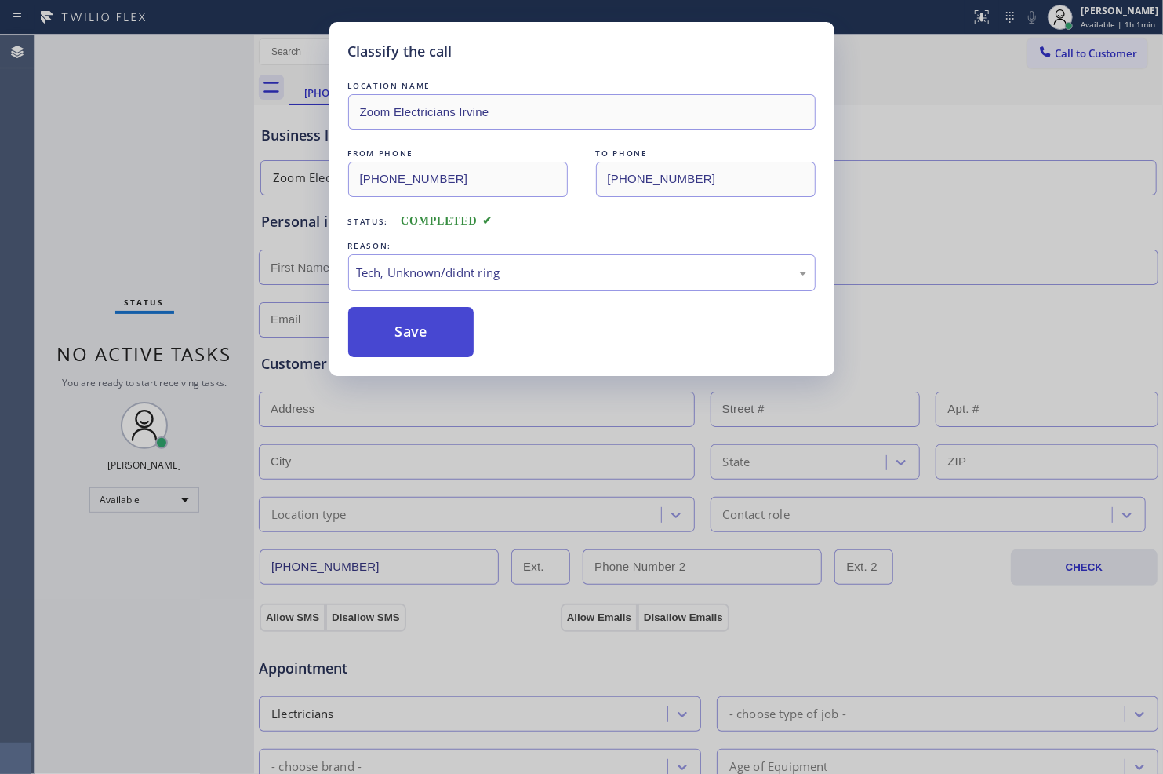
click at [447, 325] on button "Save" at bounding box center [411, 332] width 126 height 50
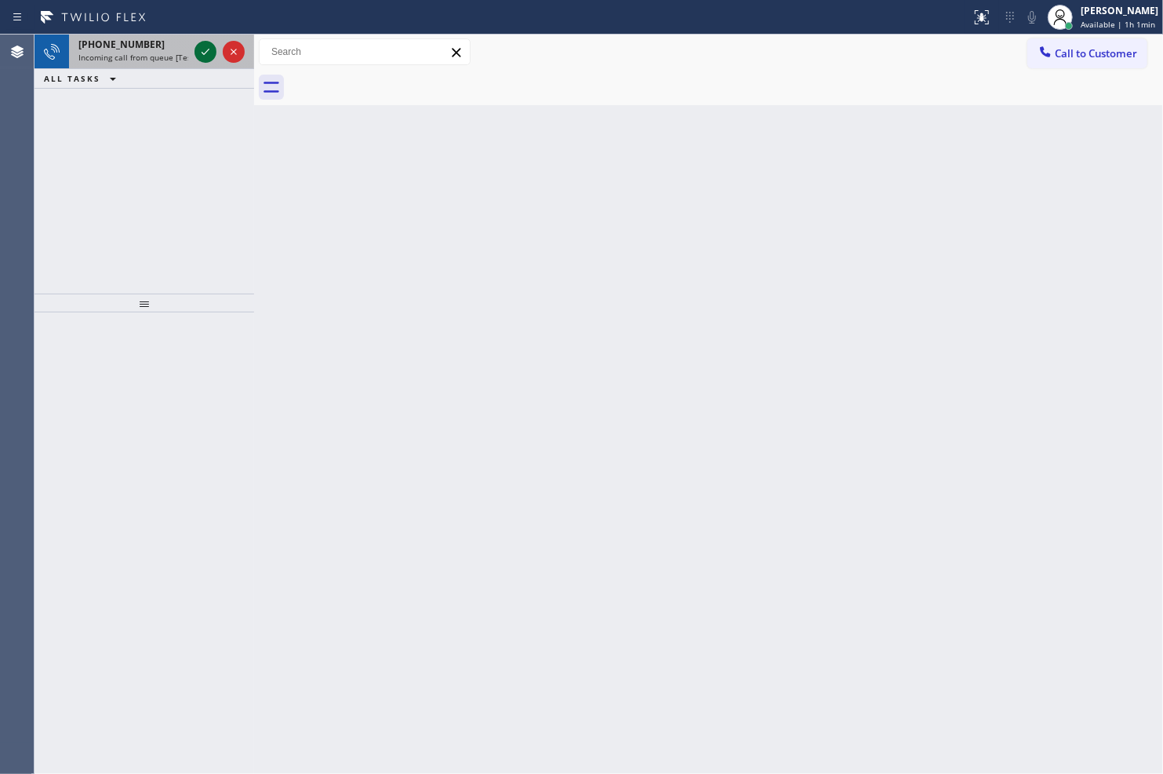
click at [202, 43] on icon at bounding box center [205, 51] width 19 height 19
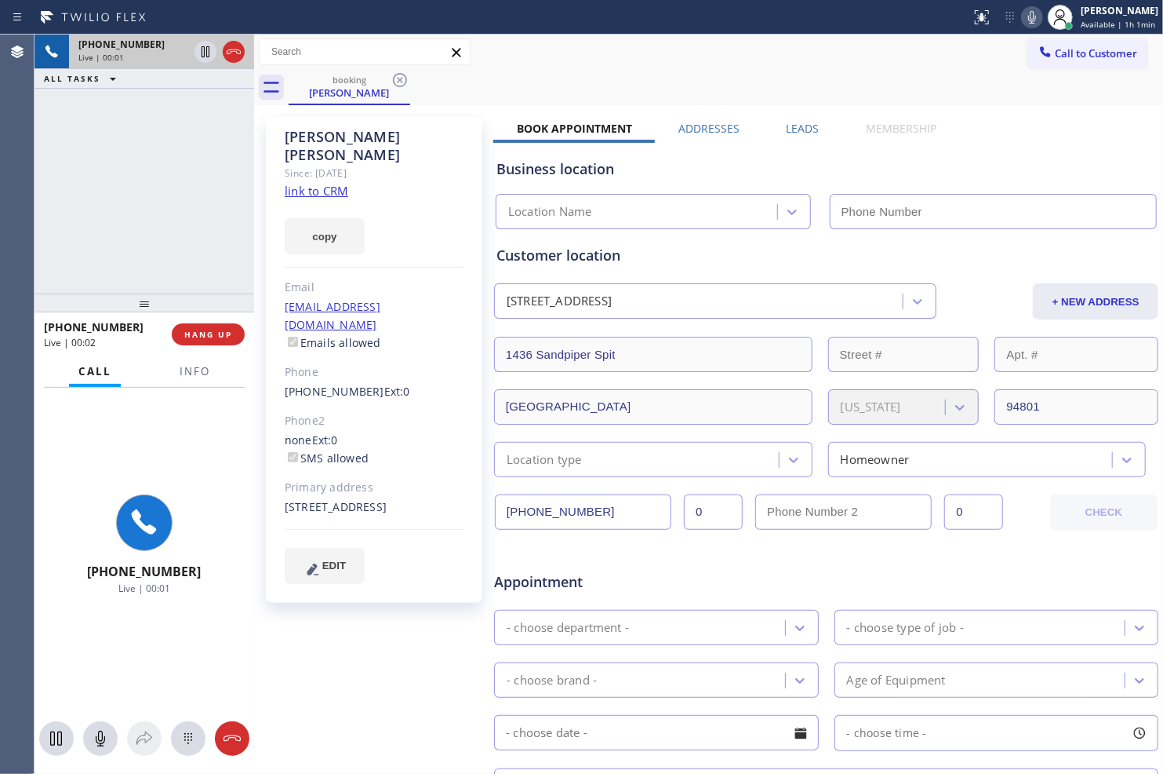
type input "[PHONE_NUMBER]"
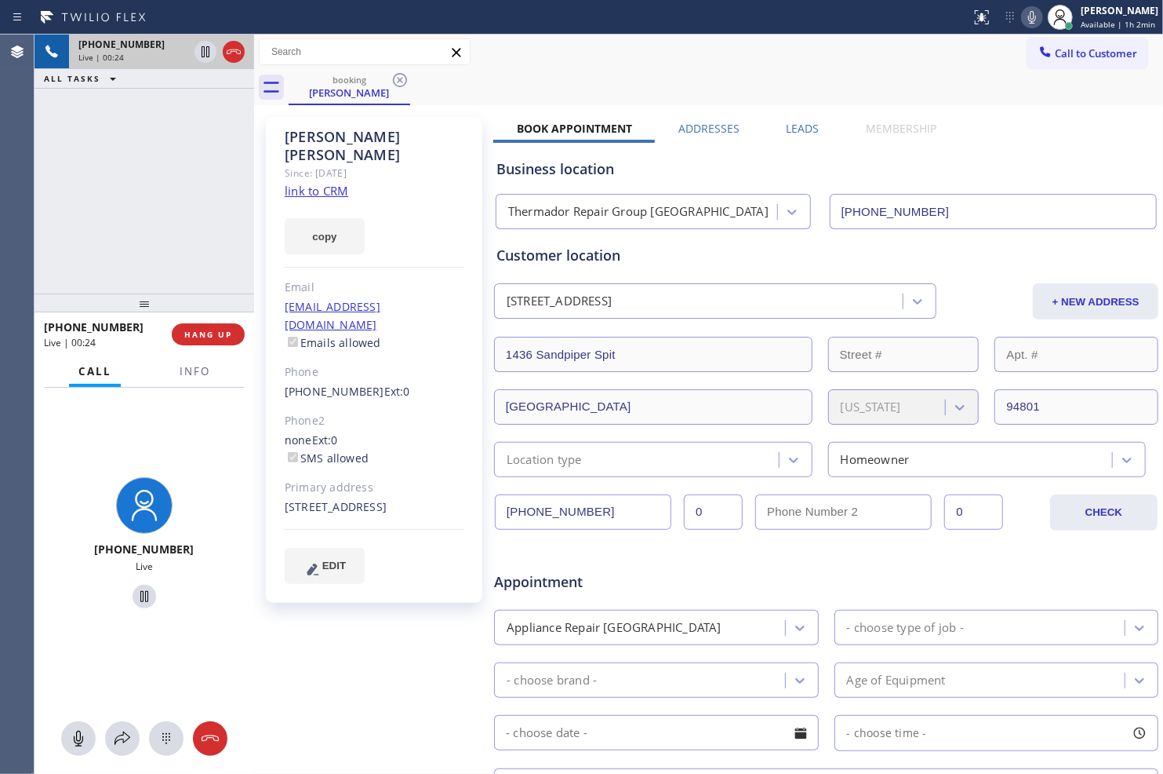
click at [342, 183] on link "link to CRM" at bounding box center [317, 191] width 64 height 16
click at [218, 331] on span "HANG UP" at bounding box center [208, 334] width 48 height 11
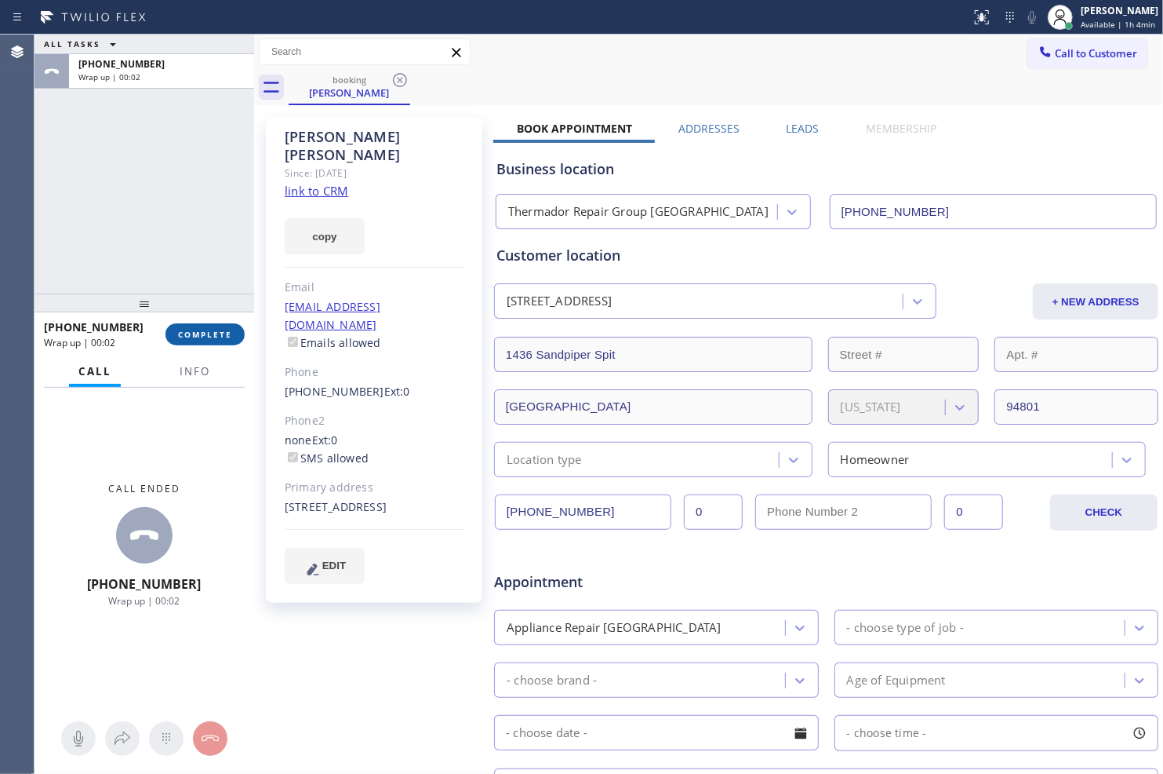
click at [221, 330] on span "COMPLETE" at bounding box center [205, 334] width 54 height 11
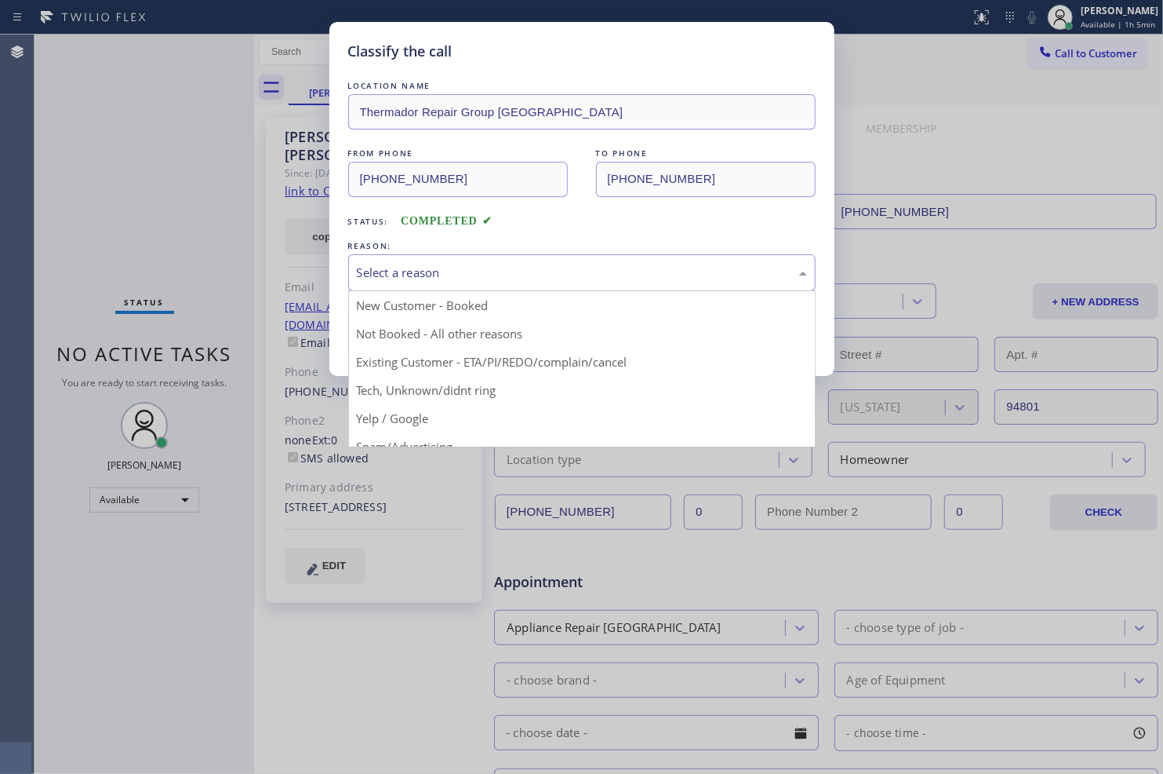
click at [446, 268] on div "Select a reason" at bounding box center [582, 273] width 450 height 18
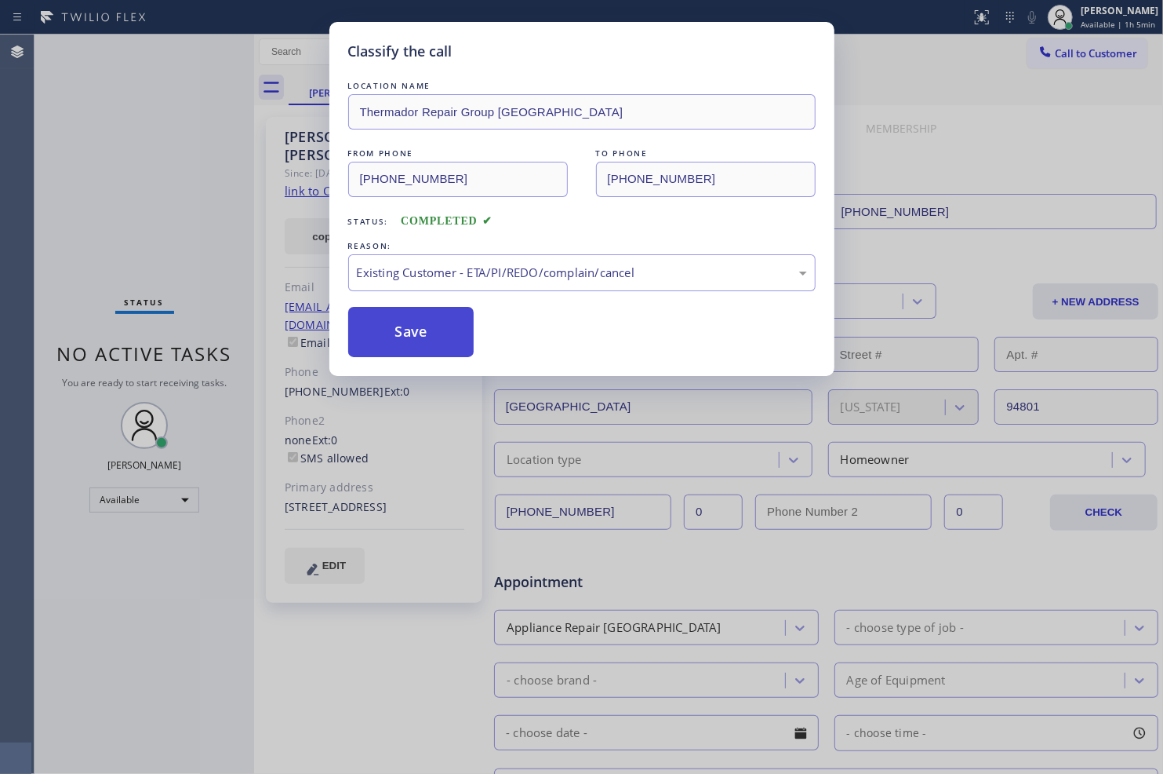
click at [436, 337] on button "Save" at bounding box center [411, 332] width 126 height 50
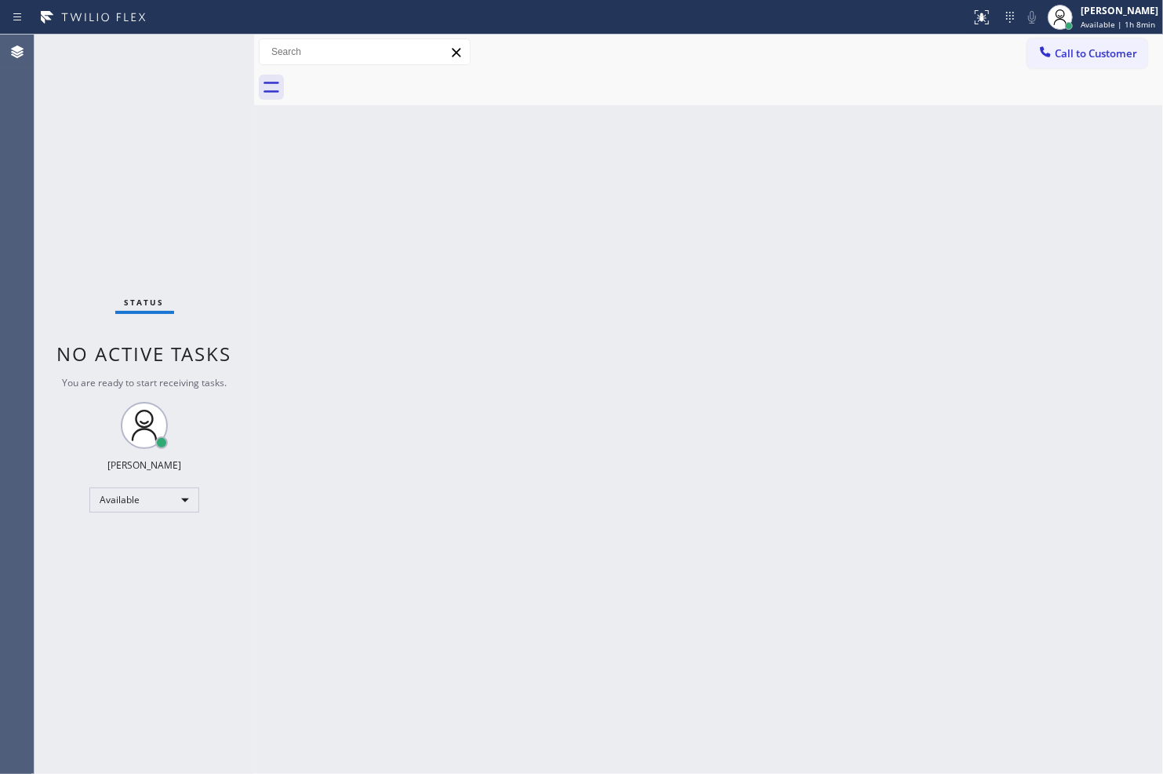
click at [71, 129] on div "Status No active tasks You are ready to start receiving tasks. [PERSON_NAME] Av…" at bounding box center [145, 404] width 220 height 739
click at [202, 50] on div "Status No active tasks You are ready to start receiving tasks. [PERSON_NAME] Av…" at bounding box center [145, 404] width 220 height 739
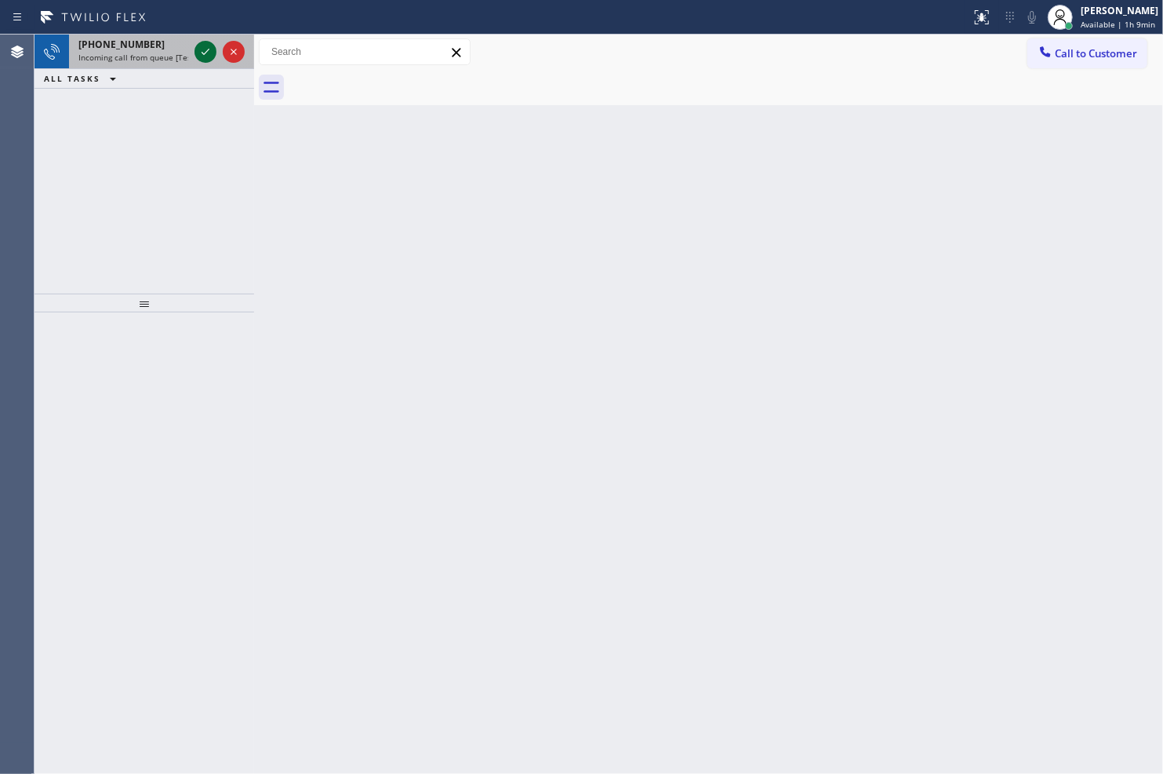
click at [202, 56] on icon at bounding box center [205, 51] width 19 height 19
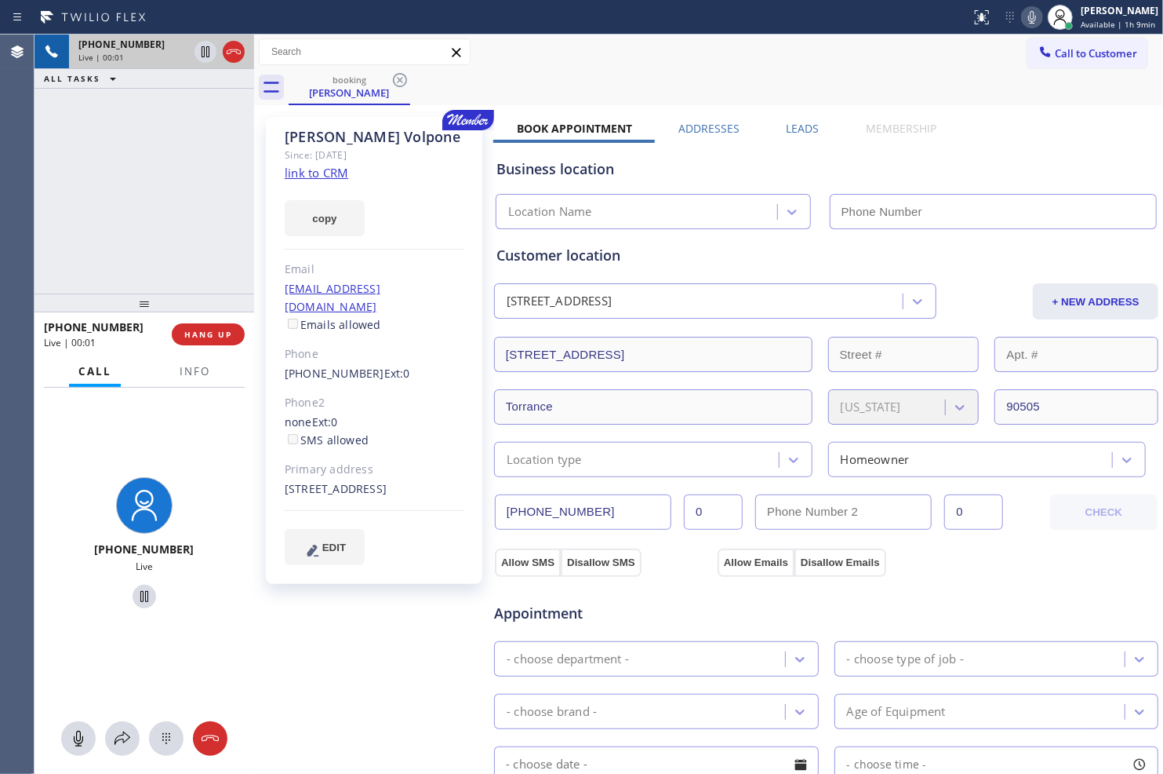
type input "[PHONE_NUMBER]"
click at [325, 169] on link "link to CRM" at bounding box center [317, 173] width 64 height 16
click at [202, 50] on icon at bounding box center [206, 51] width 8 height 11
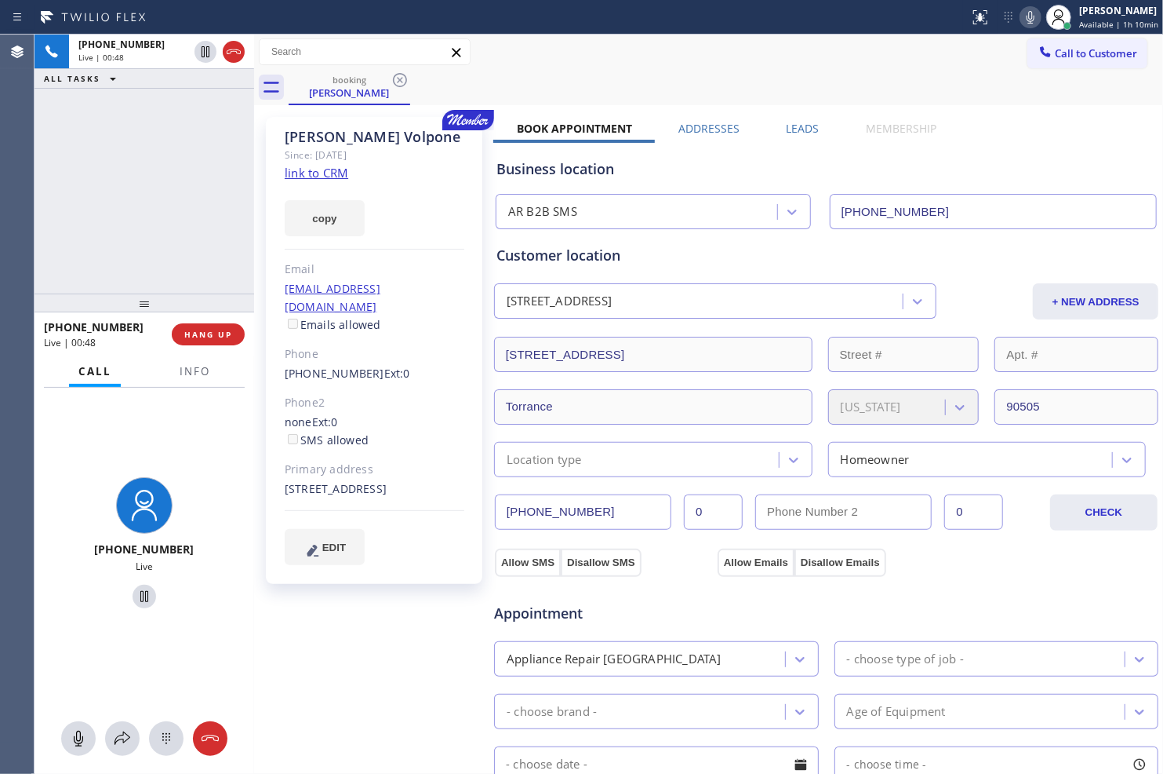
click at [1025, 14] on icon at bounding box center [1030, 17] width 19 height 19
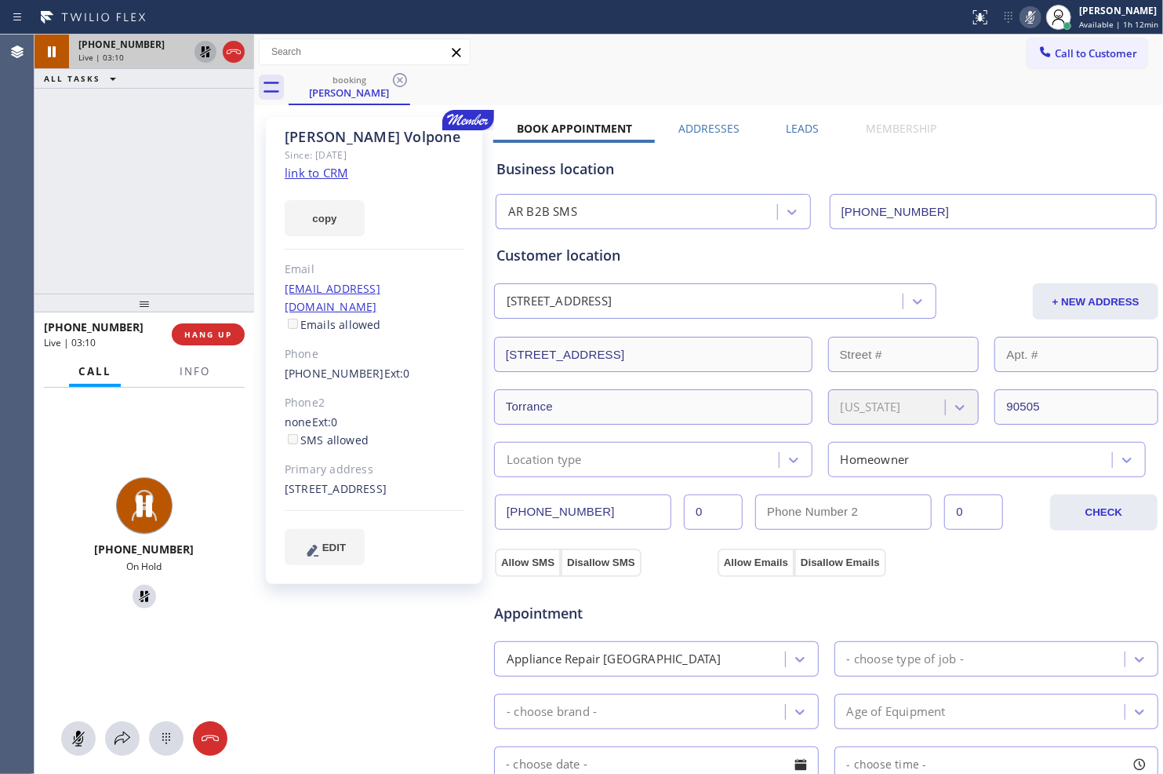
click at [198, 53] on icon at bounding box center [205, 51] width 19 height 19
click at [1026, 10] on icon at bounding box center [1030, 17] width 19 height 19
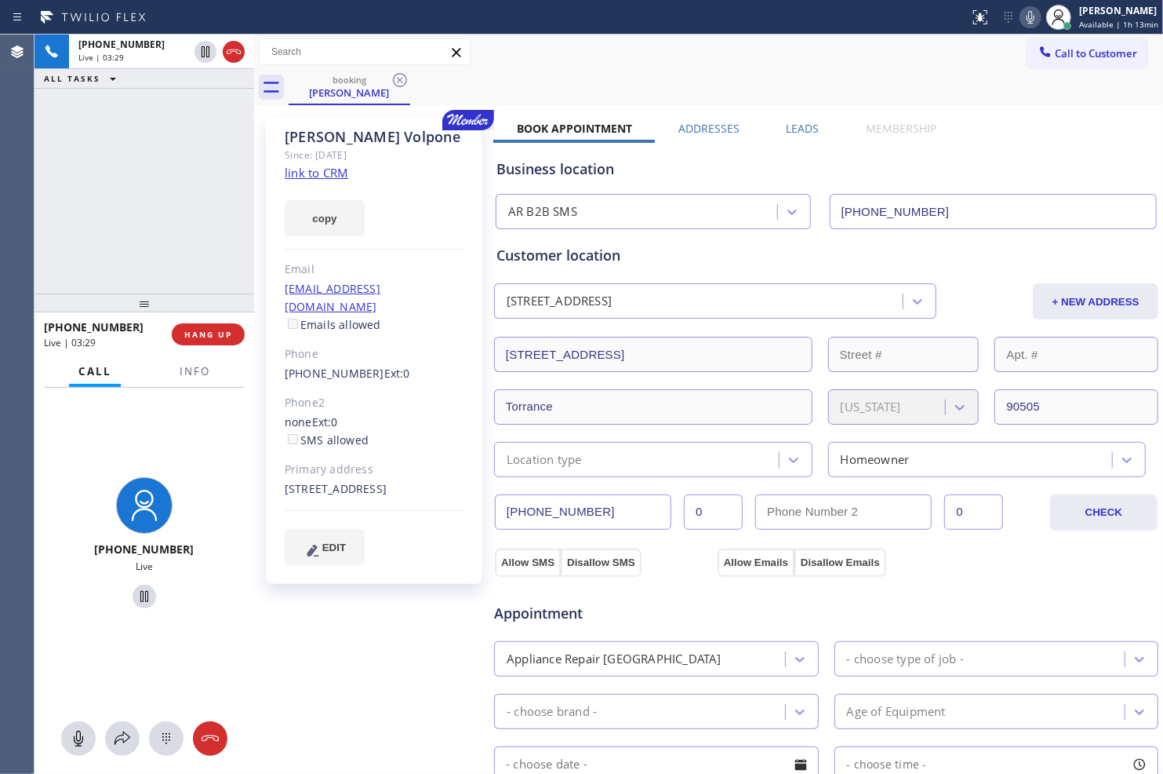
click at [185, 215] on div "[PHONE_NUMBER] Live | 03:29 ALL TASKS ALL TASKS ACTIVE TASKS TASKS IN WRAP UP" at bounding box center [145, 164] width 220 height 259
click at [1029, 18] on icon at bounding box center [1031, 17] width 8 height 13
click at [1023, 14] on icon at bounding box center [1030, 17] width 19 height 19
click at [217, 330] on span "HANG UP" at bounding box center [208, 334] width 48 height 11
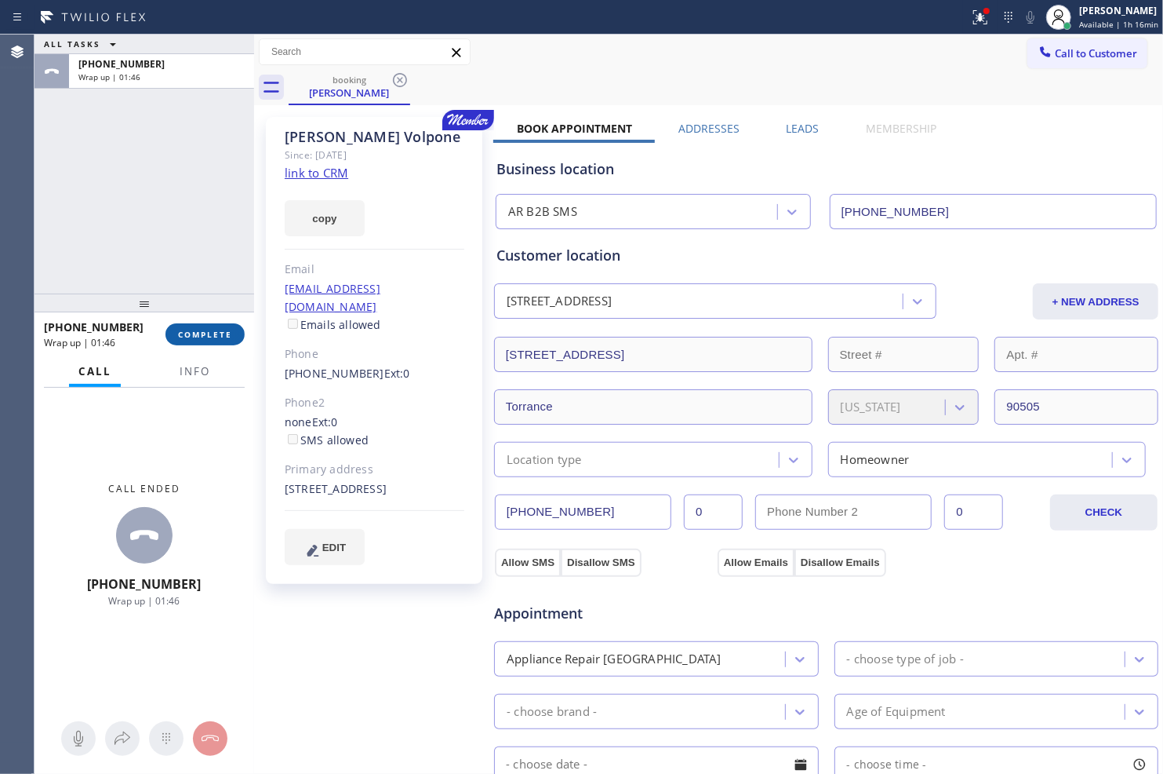
click at [221, 332] on span "COMPLETE" at bounding box center [205, 334] width 54 height 11
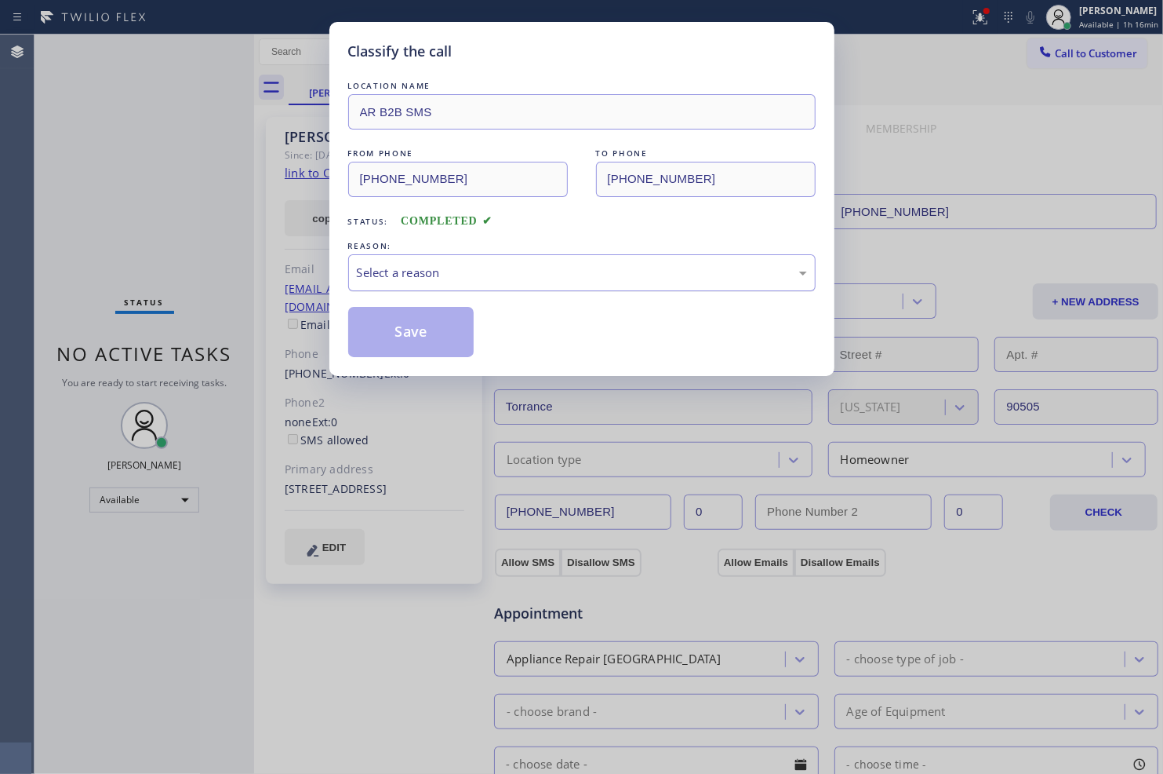
click at [508, 269] on div "Select a reason" at bounding box center [582, 273] width 450 height 18
click at [421, 333] on button "Save" at bounding box center [411, 332] width 126 height 50
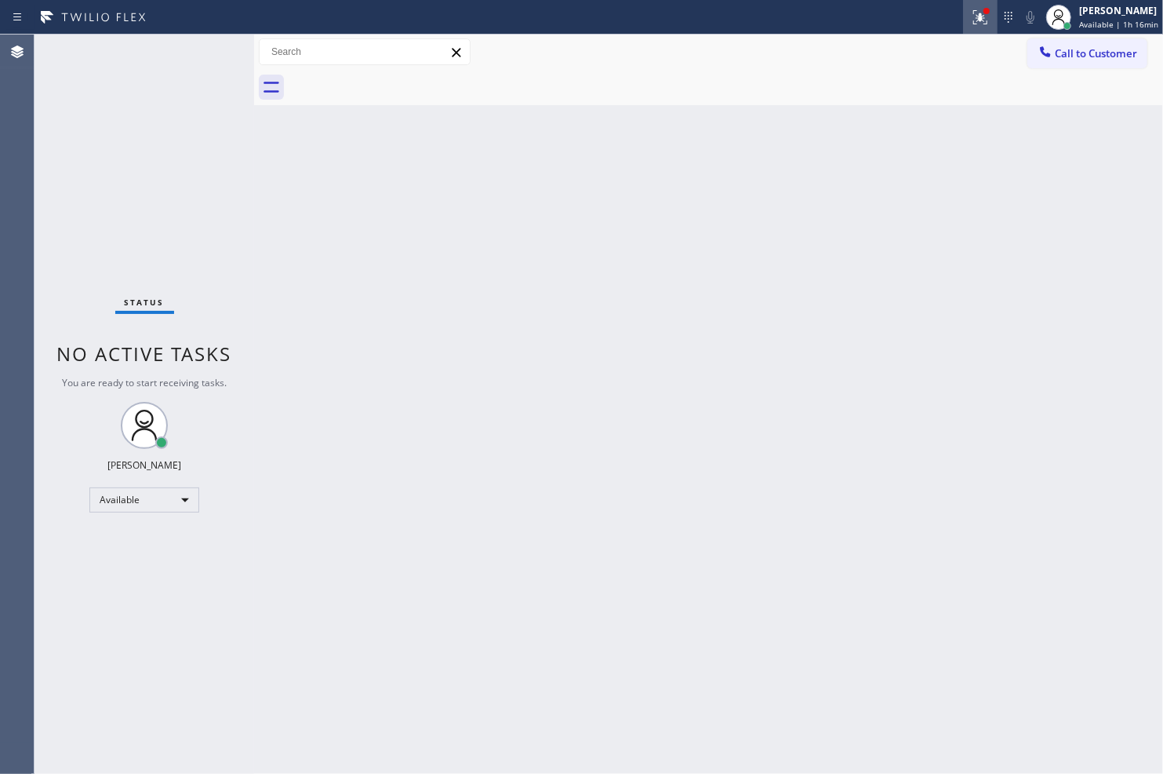
click at [974, 18] on icon at bounding box center [978, 15] width 9 height 11
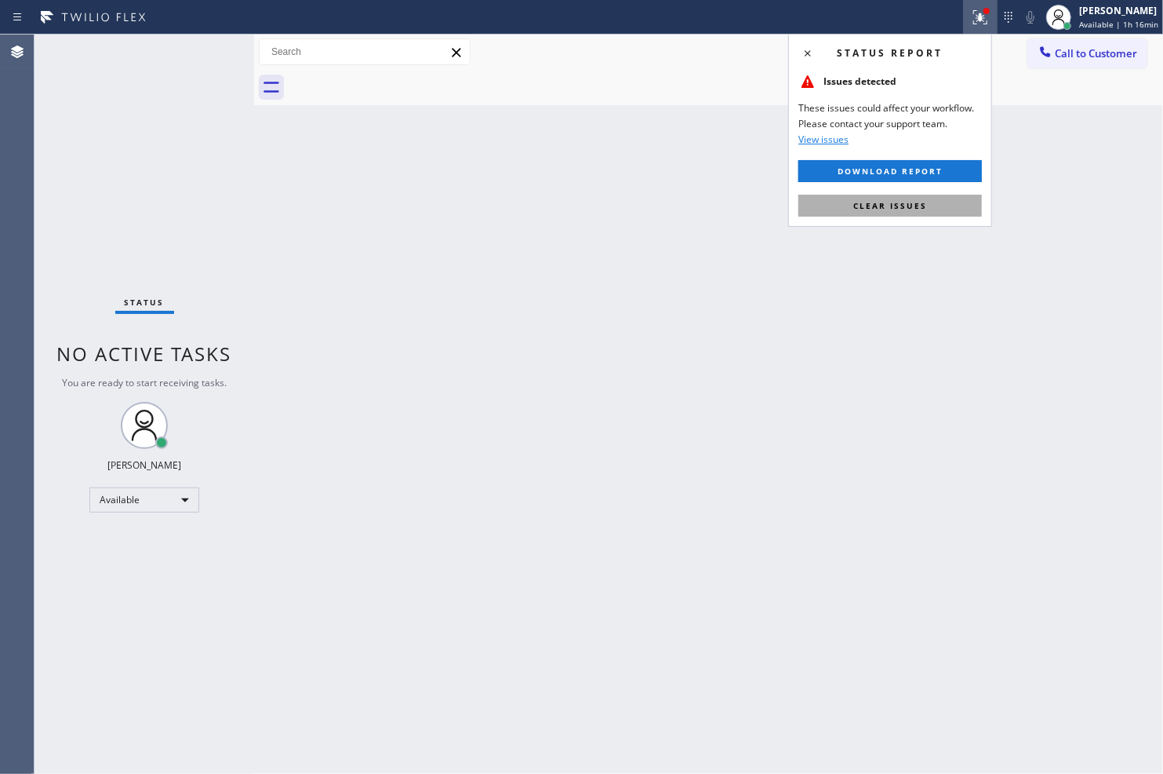
click at [951, 200] on button "Clear issues" at bounding box center [891, 206] width 184 height 22
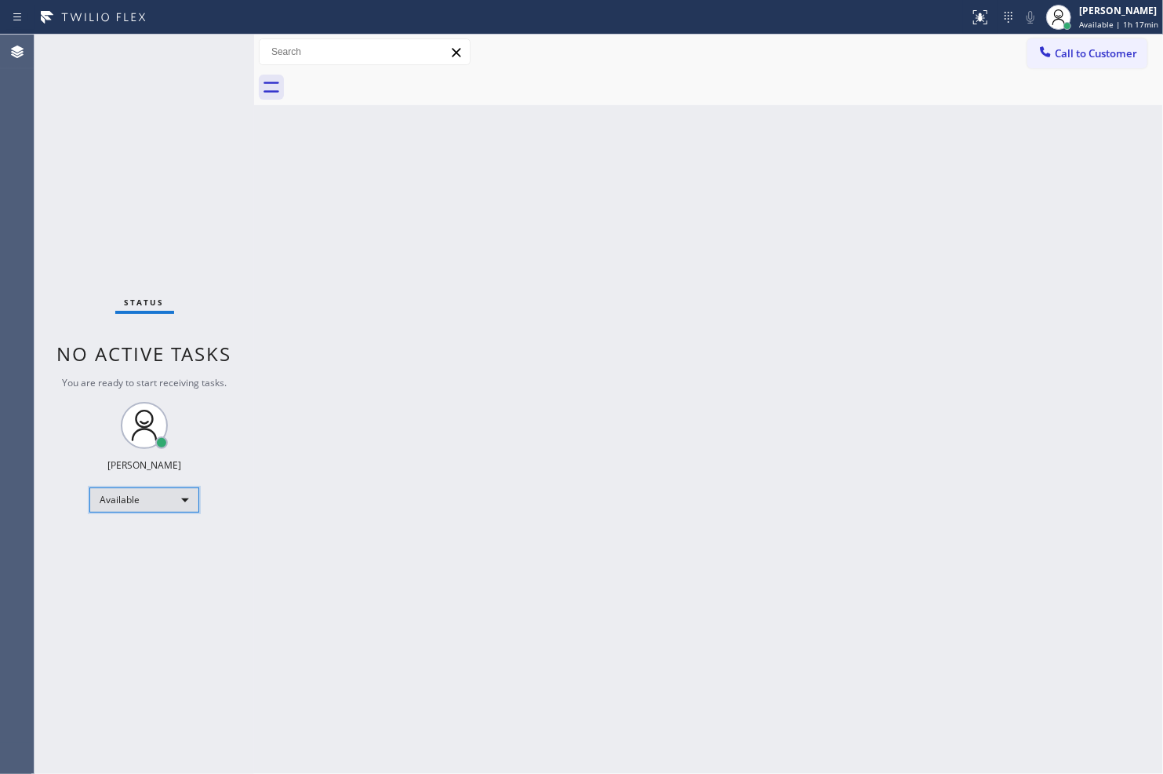
click at [150, 504] on div "Available" at bounding box center [144, 499] width 110 height 25
click at [139, 575] on li "Break" at bounding box center [143, 579] width 107 height 19
